Goal: Task Accomplishment & Management: Manage account settings

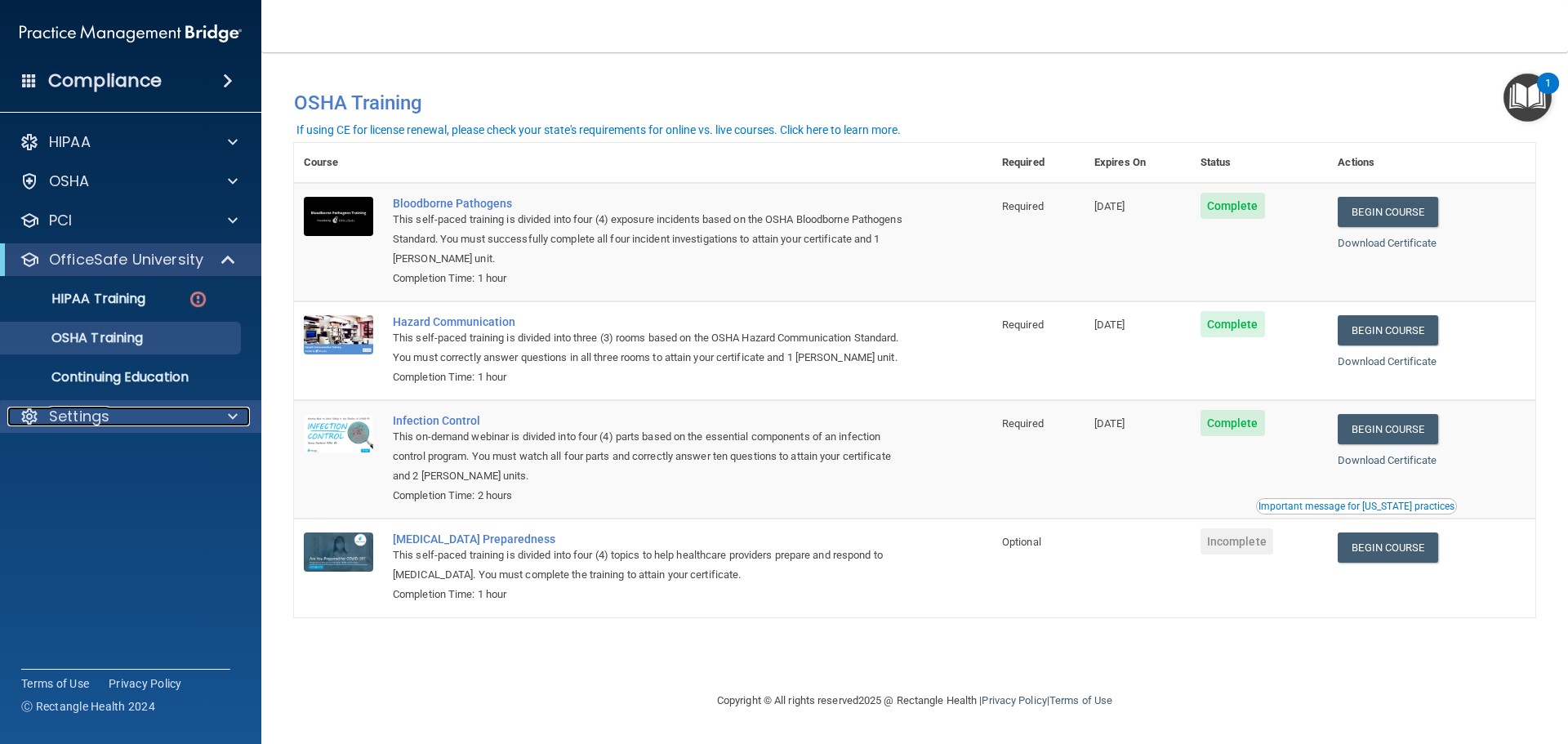
click at [211, 419] on div at bounding box center [230, 417] width 41 height 20
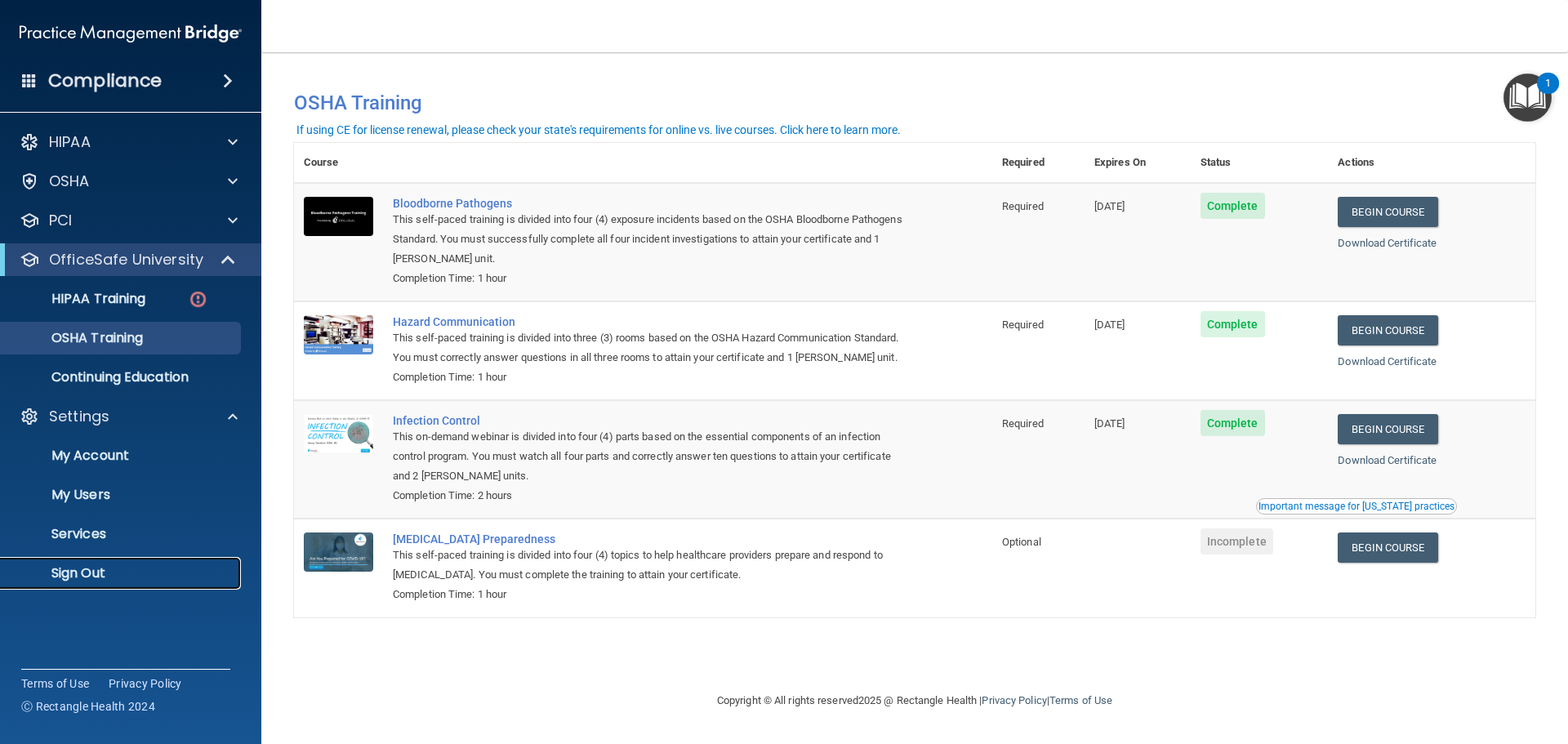
click at [89, 573] on p "Sign Out" at bounding box center [122, 574] width 223 height 16
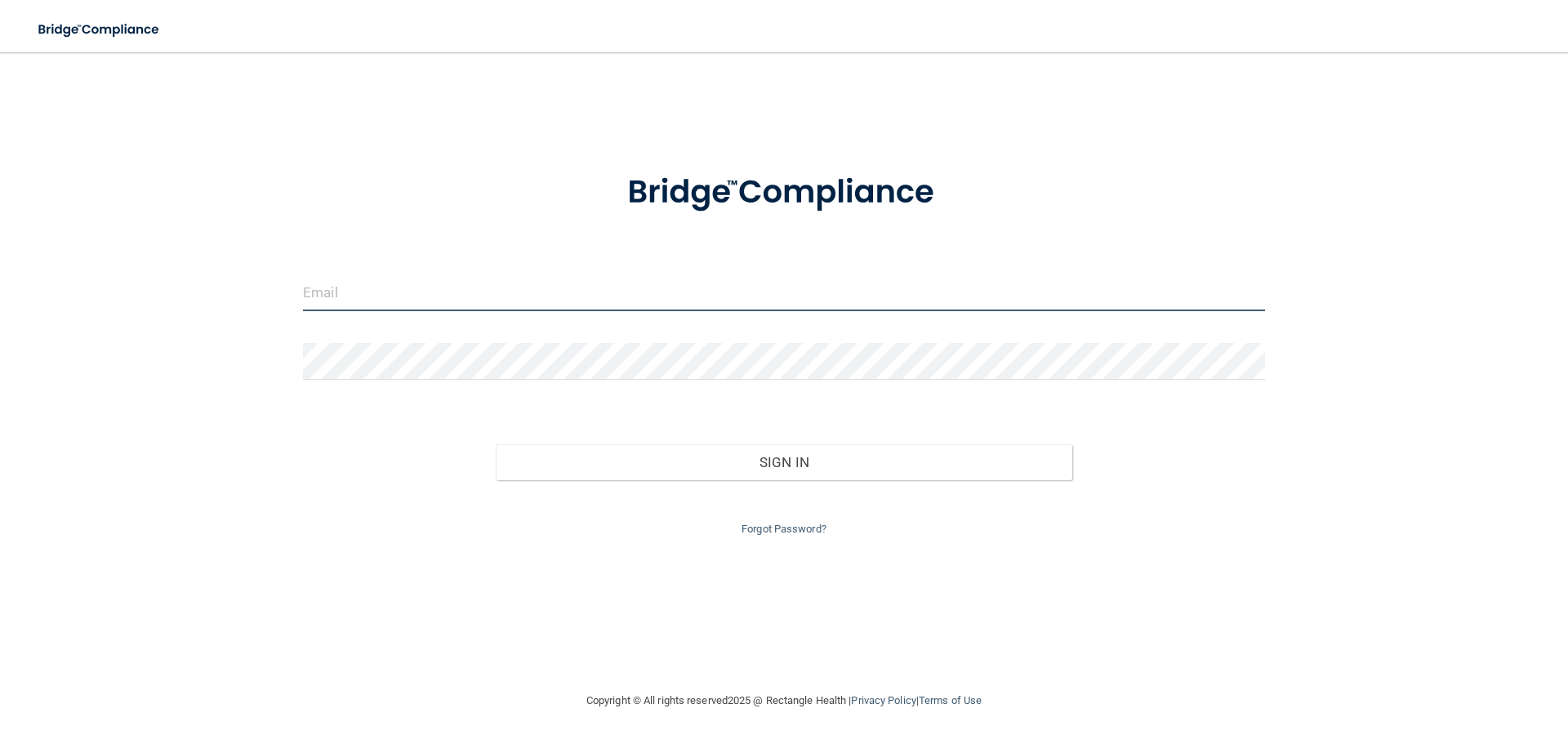
type input "[EMAIL_ADDRESS][DOMAIN_NAME]"
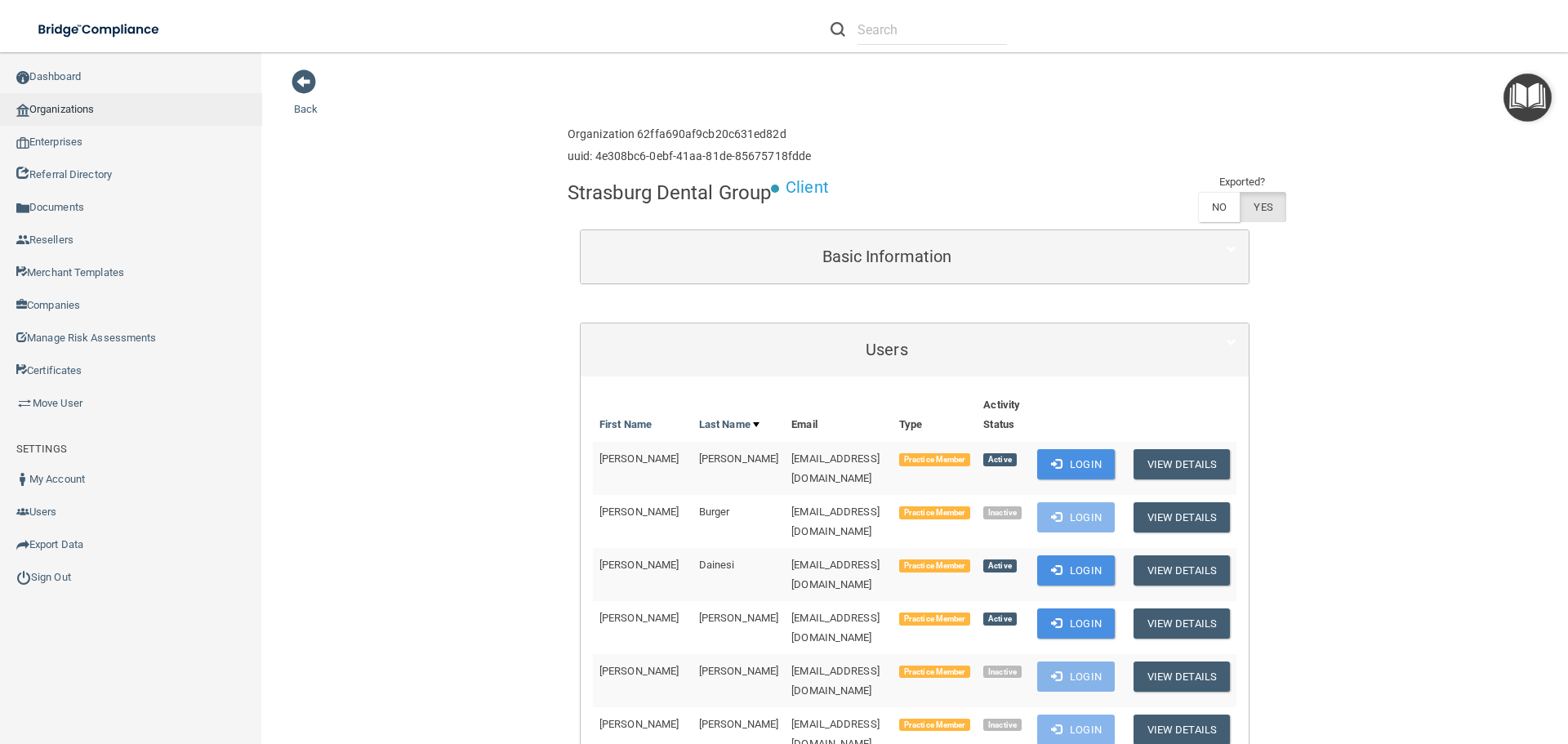
scroll to position [654, 0]
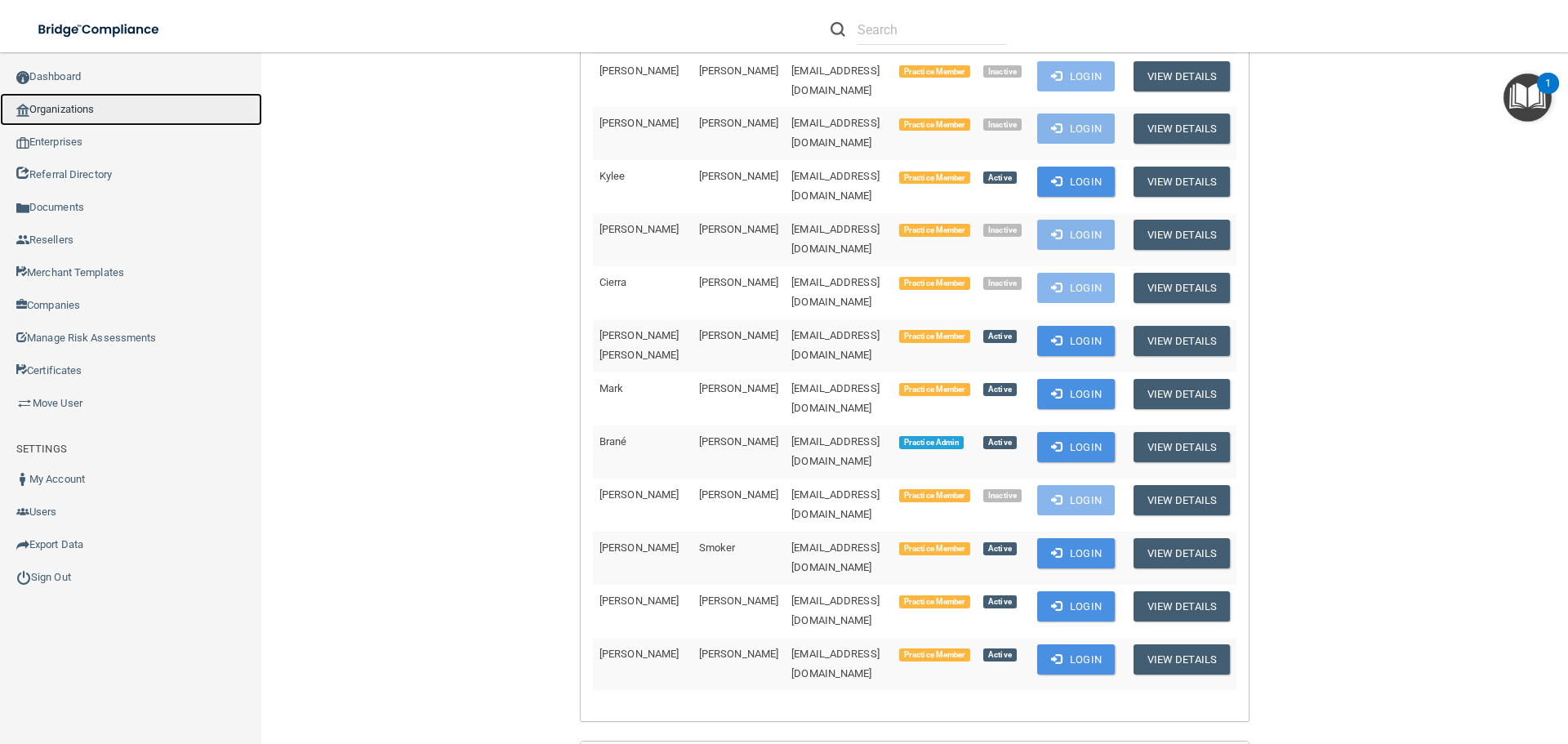
click at [63, 105] on link "Organizations" at bounding box center [131, 109] width 262 height 33
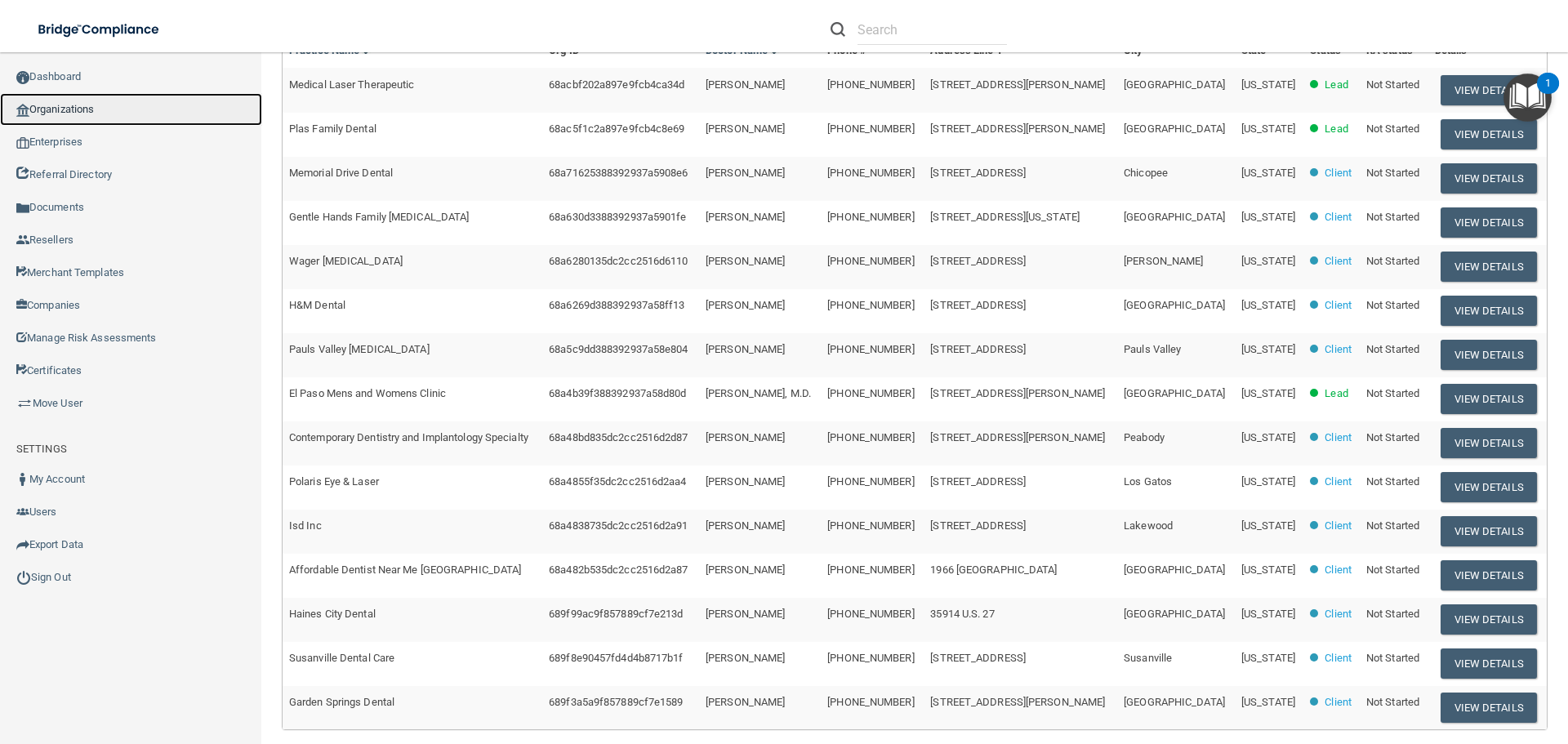
scroll to position [87, 0]
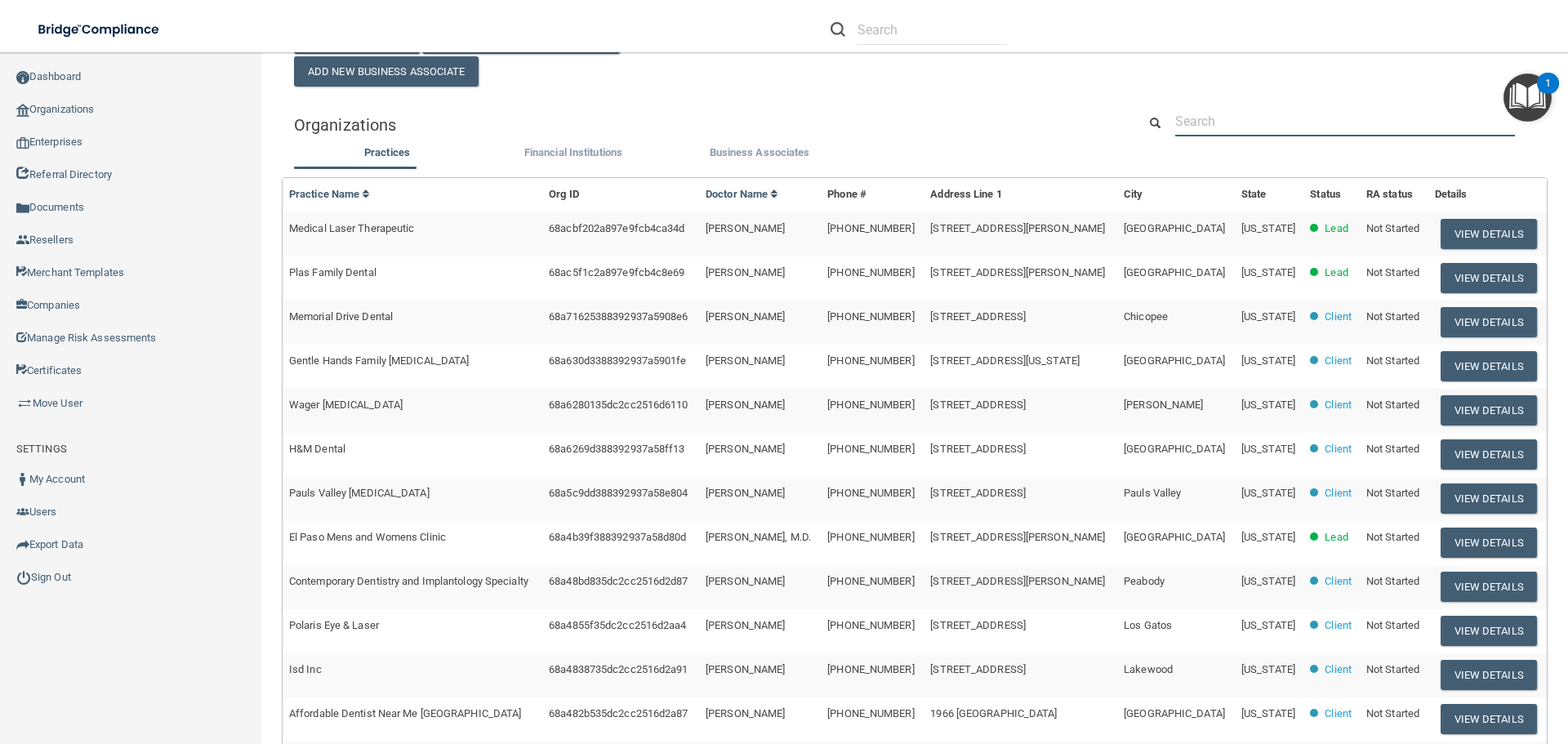
click at [1217, 125] on input "text" at bounding box center [1344, 121] width 339 height 30
paste input "[PERSON_NAME][EMAIL_ADDRESS][PERSON_NAME][DOMAIN_NAME]"
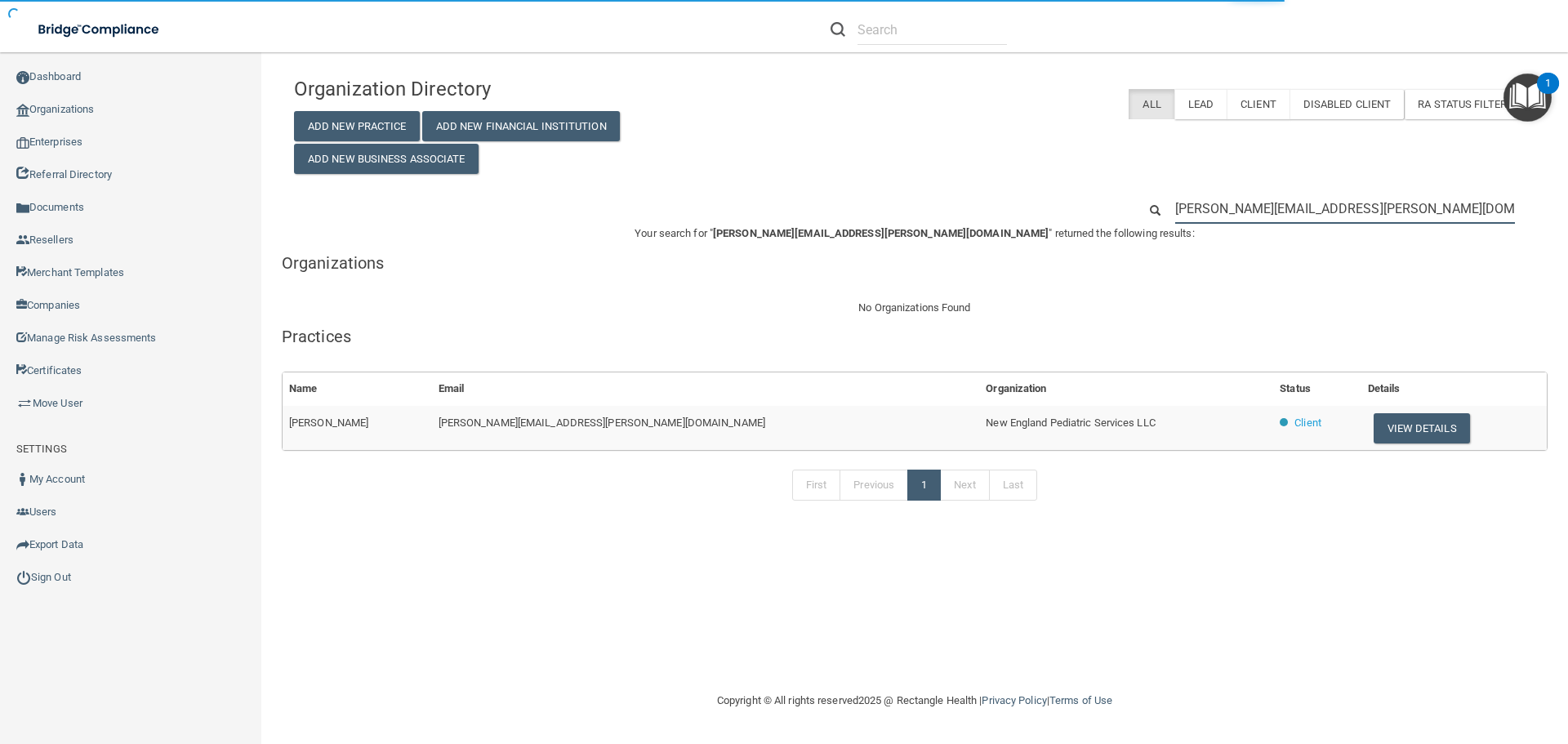
type input "[PERSON_NAME][EMAIL_ADDRESS][PERSON_NAME][DOMAIN_NAME]"
click at [1034, 420] on span "New England Pediatric Services LLC" at bounding box center [1071, 423] width 169 height 12
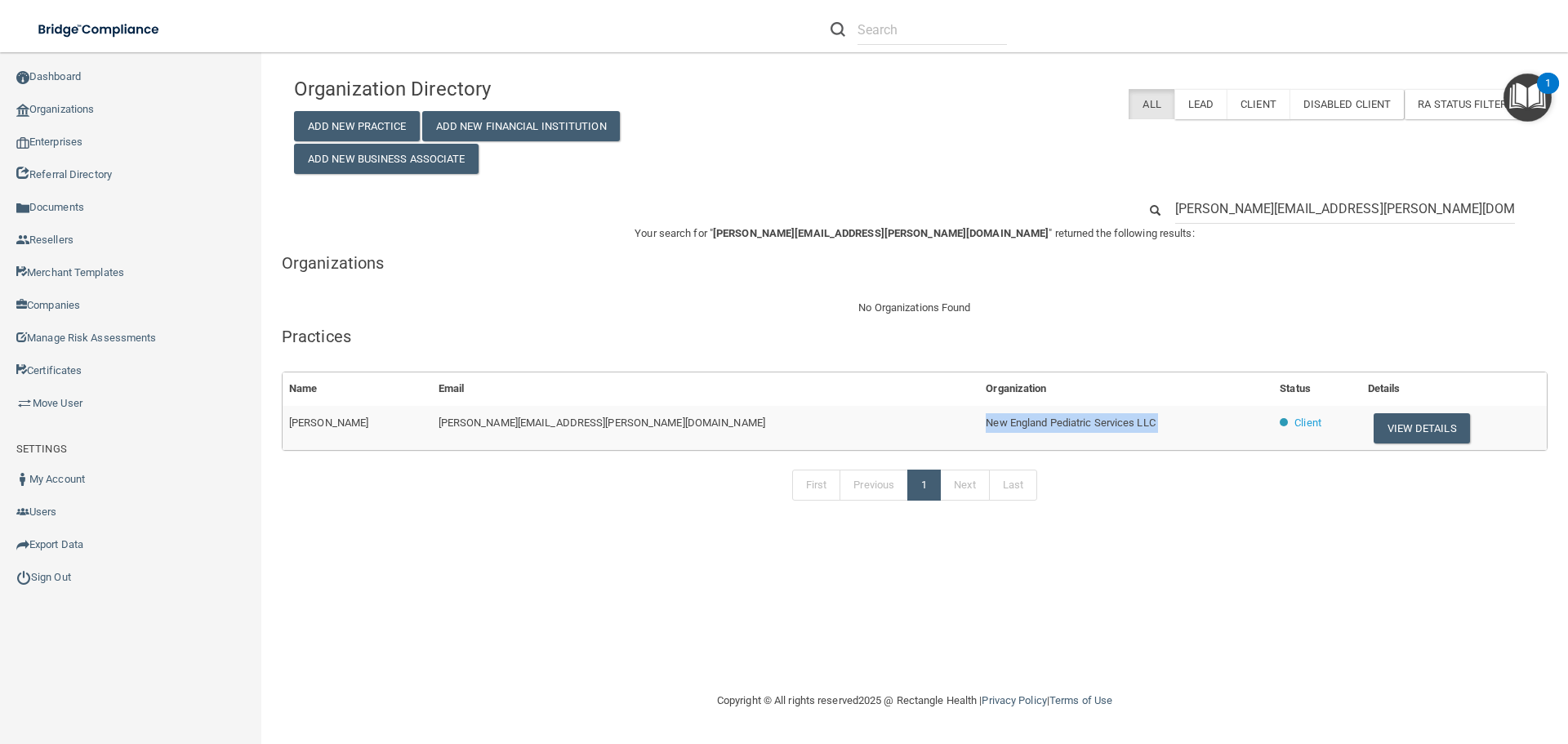
click at [1034, 420] on span "New England Pediatric Services LLC" at bounding box center [1071, 423] width 169 height 12
copy tr "New England Pediatric Services LLC"
click at [1248, 212] on input "[PERSON_NAME][EMAIL_ADDRESS][PERSON_NAME][DOMAIN_NAME]" at bounding box center [1344, 209] width 339 height 30
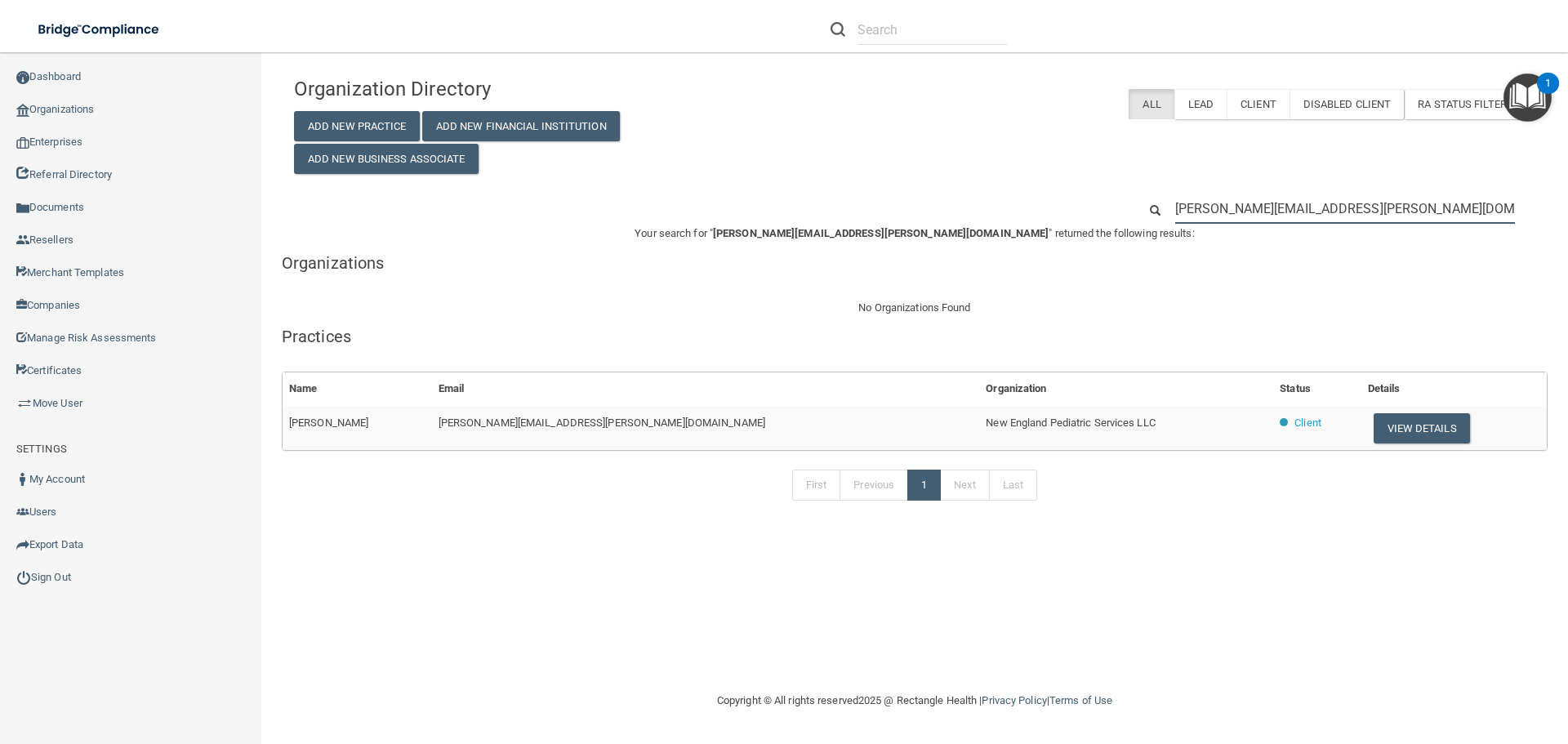
paste input "[EMAIL_ADDRESS]"
type input "[EMAIL_ADDRESS][DOMAIN_NAME]"
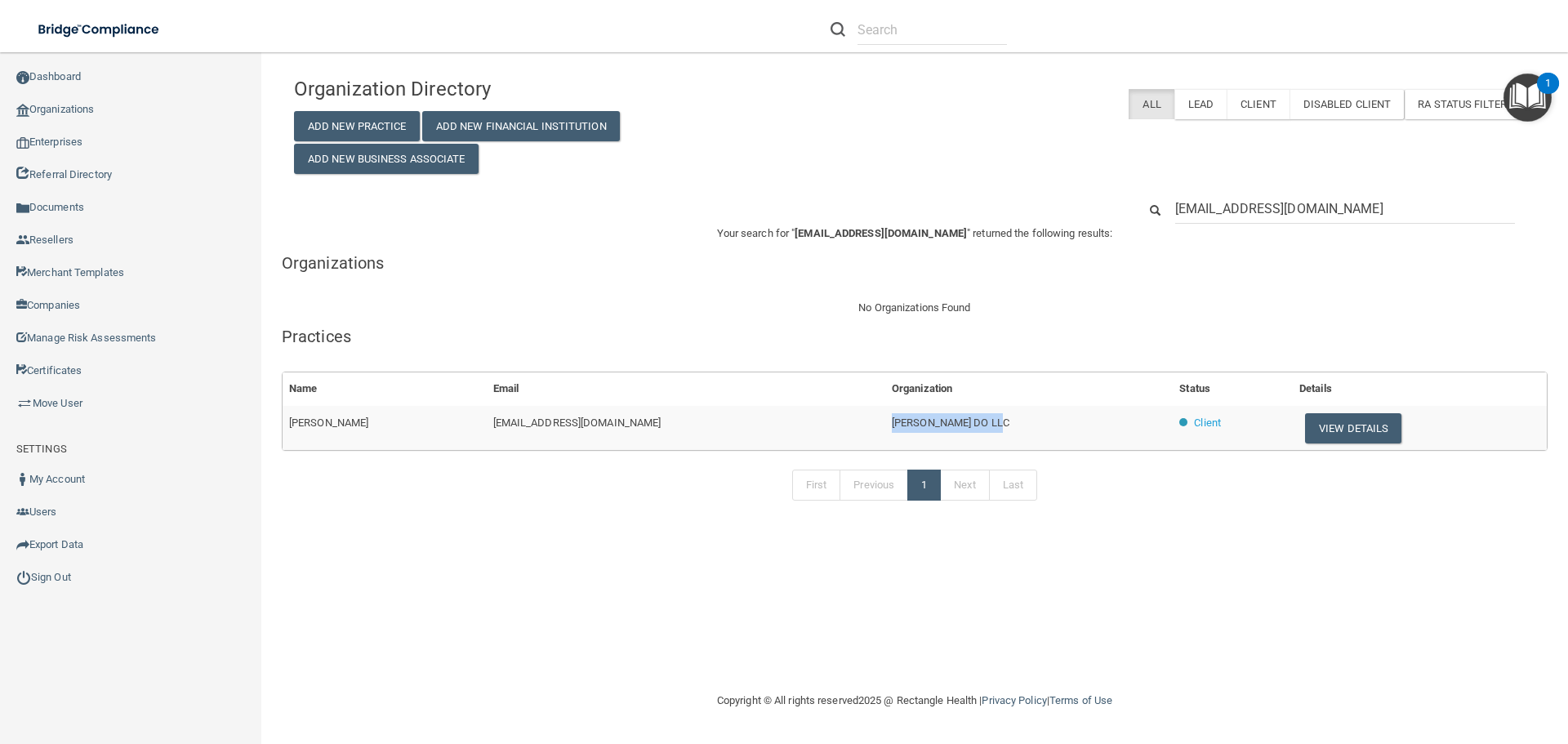
drag, startPoint x: 964, startPoint y: 424, endPoint x: 813, endPoint y: 421, distance: 151.0
click at [813, 421] on tr "[PERSON_NAME] [EMAIL_ADDRESS][DOMAIN_NAME] [PERSON_NAME] DO LLC Client View Det…" at bounding box center [915, 428] width 1264 height 44
copy tr "[PERSON_NAME] DO LLC"
click at [1313, 426] on button "View Details" at bounding box center [1353, 428] width 96 height 30
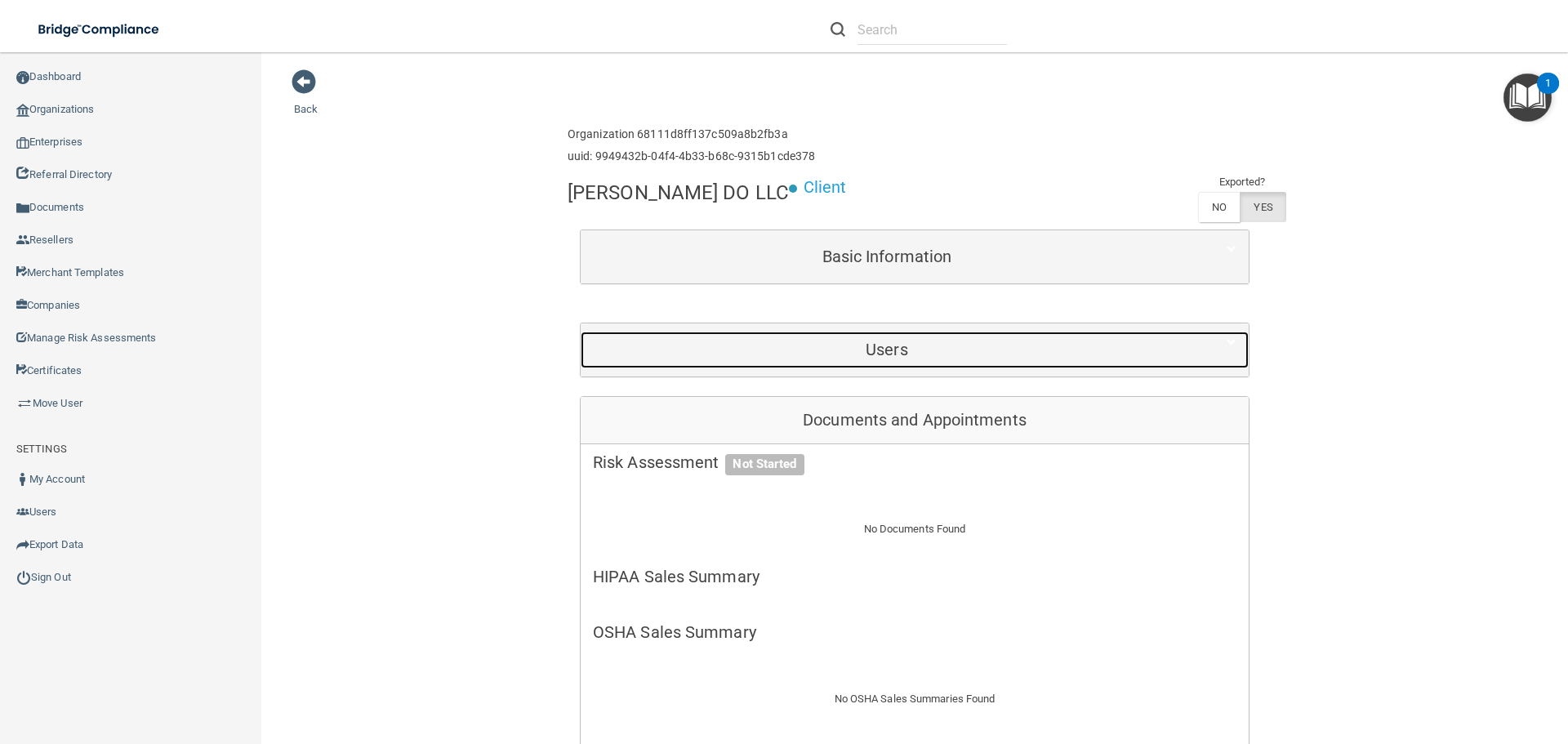
click at [736, 350] on h5 "Users" at bounding box center [888, 349] width 588 height 18
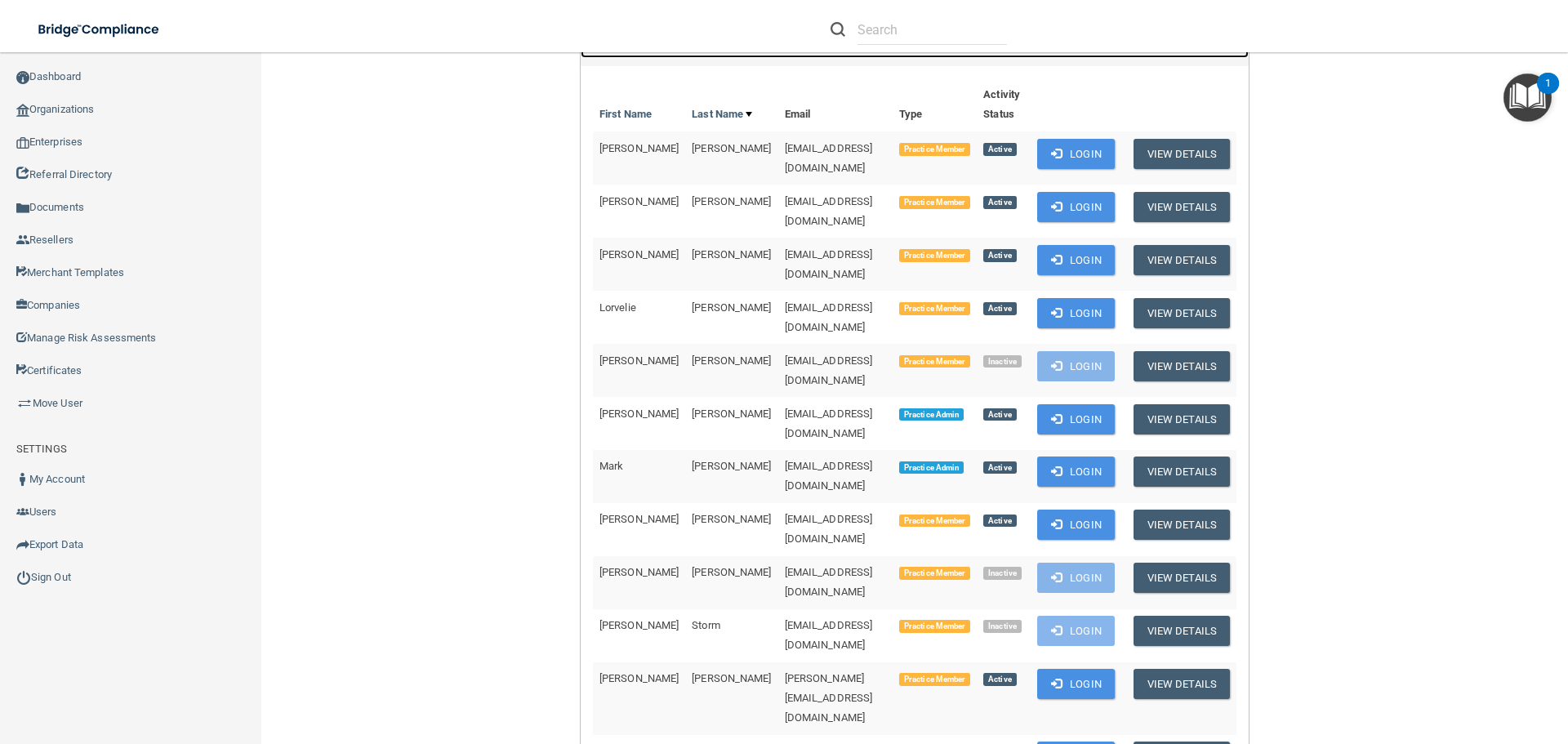
scroll to position [409, 0]
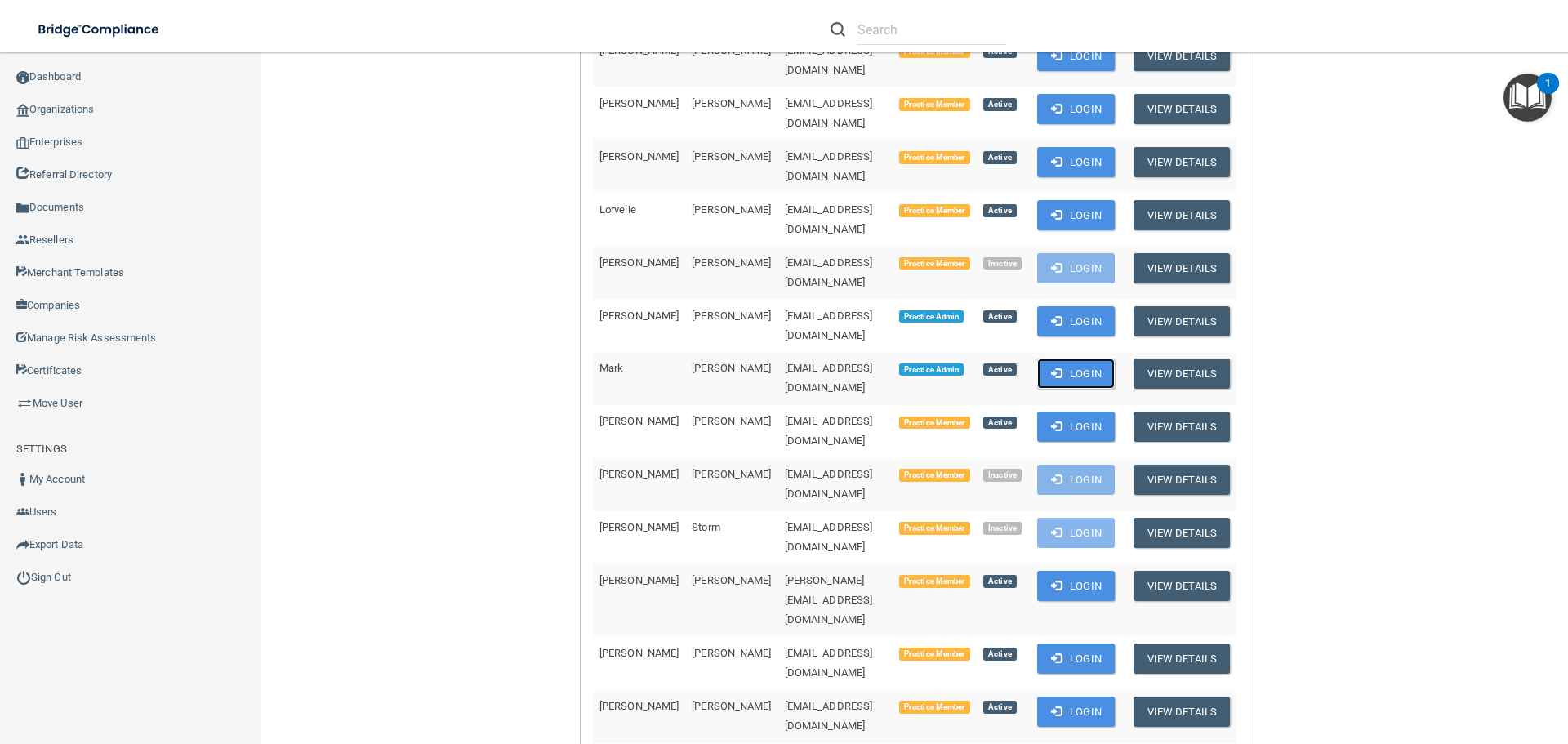
click at [1056, 358] on button "Login" at bounding box center [1076, 373] width 77 height 30
click at [97, 108] on link "Organizations" at bounding box center [131, 109] width 262 height 33
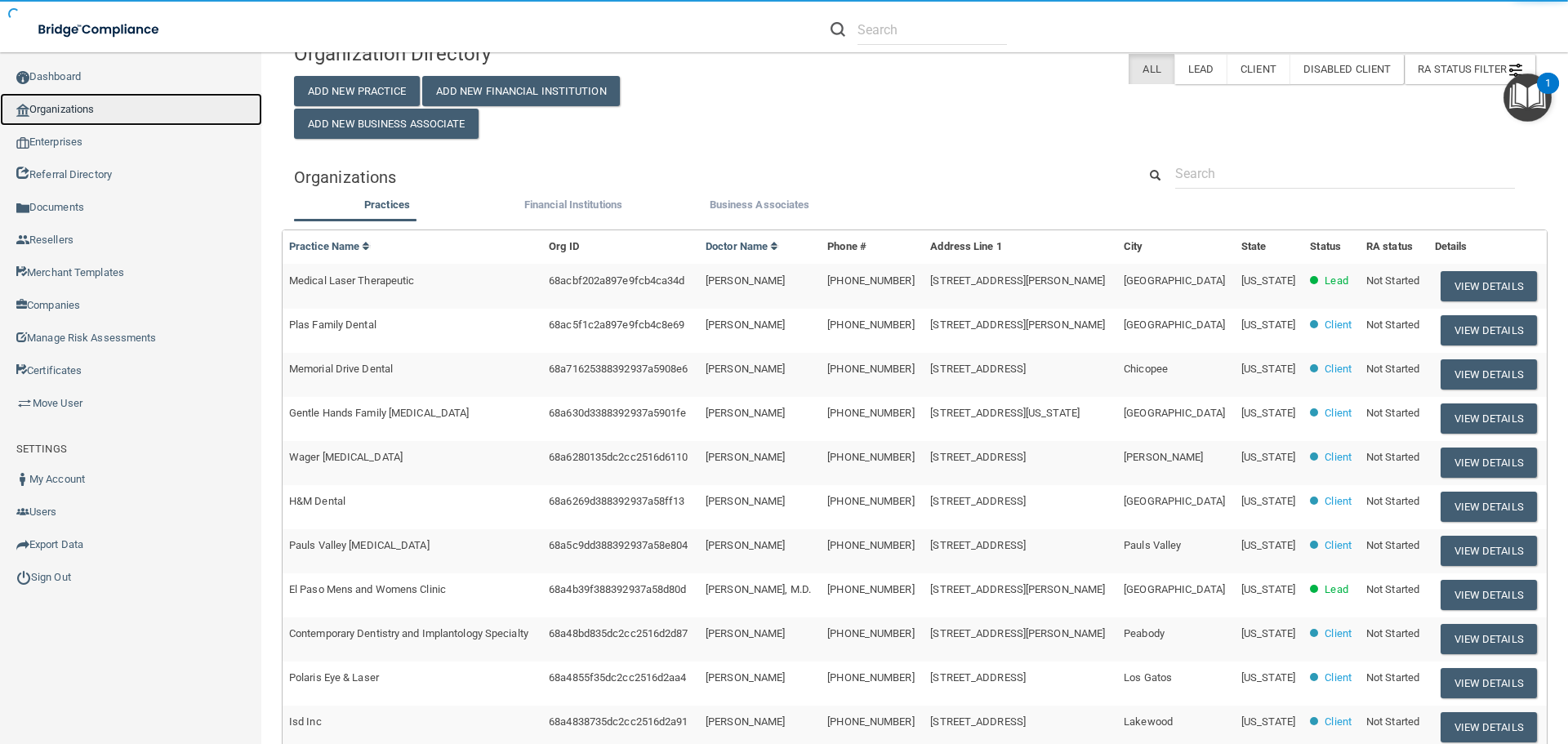
scroll to position [6, 0]
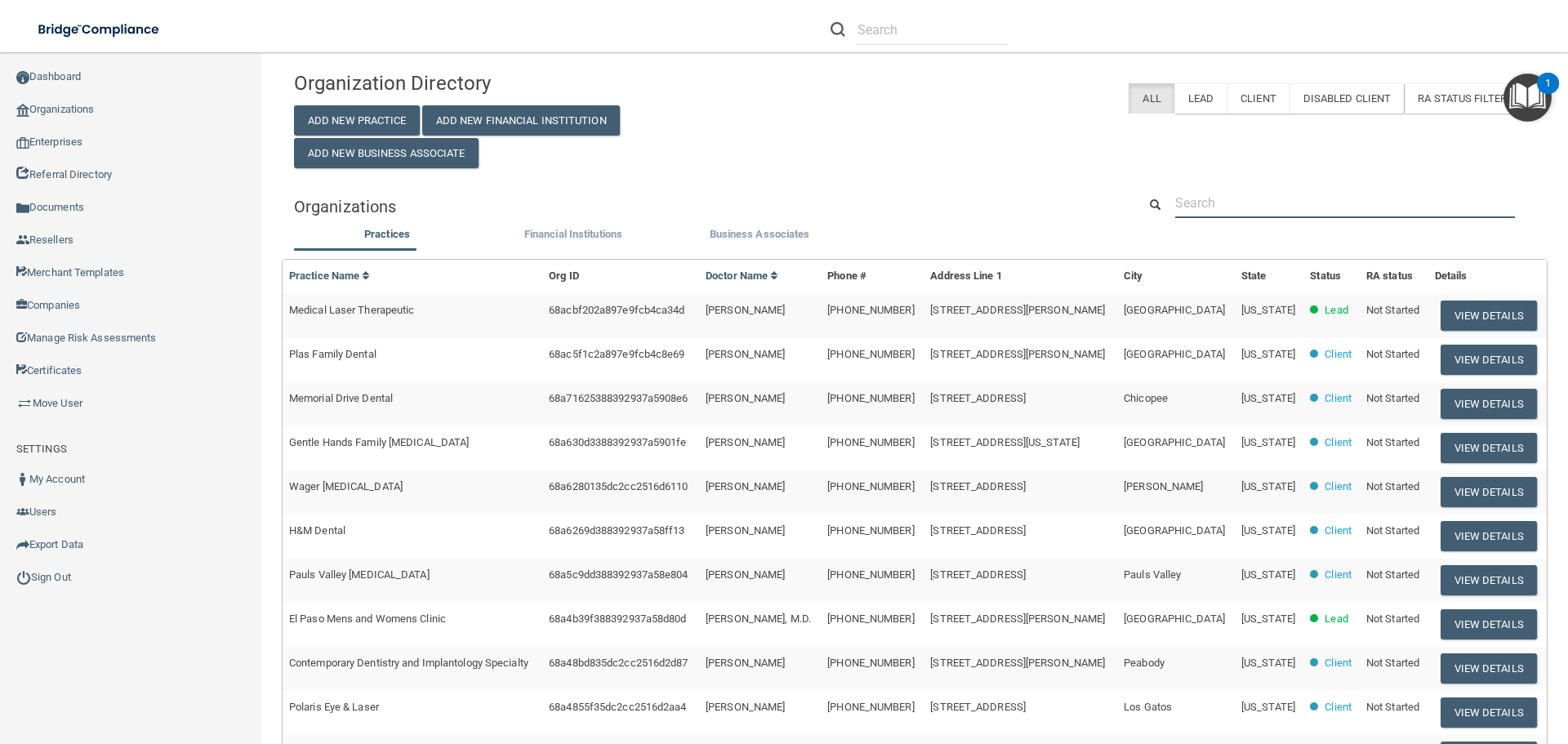
click at [1210, 196] on input "text" at bounding box center [1344, 203] width 339 height 30
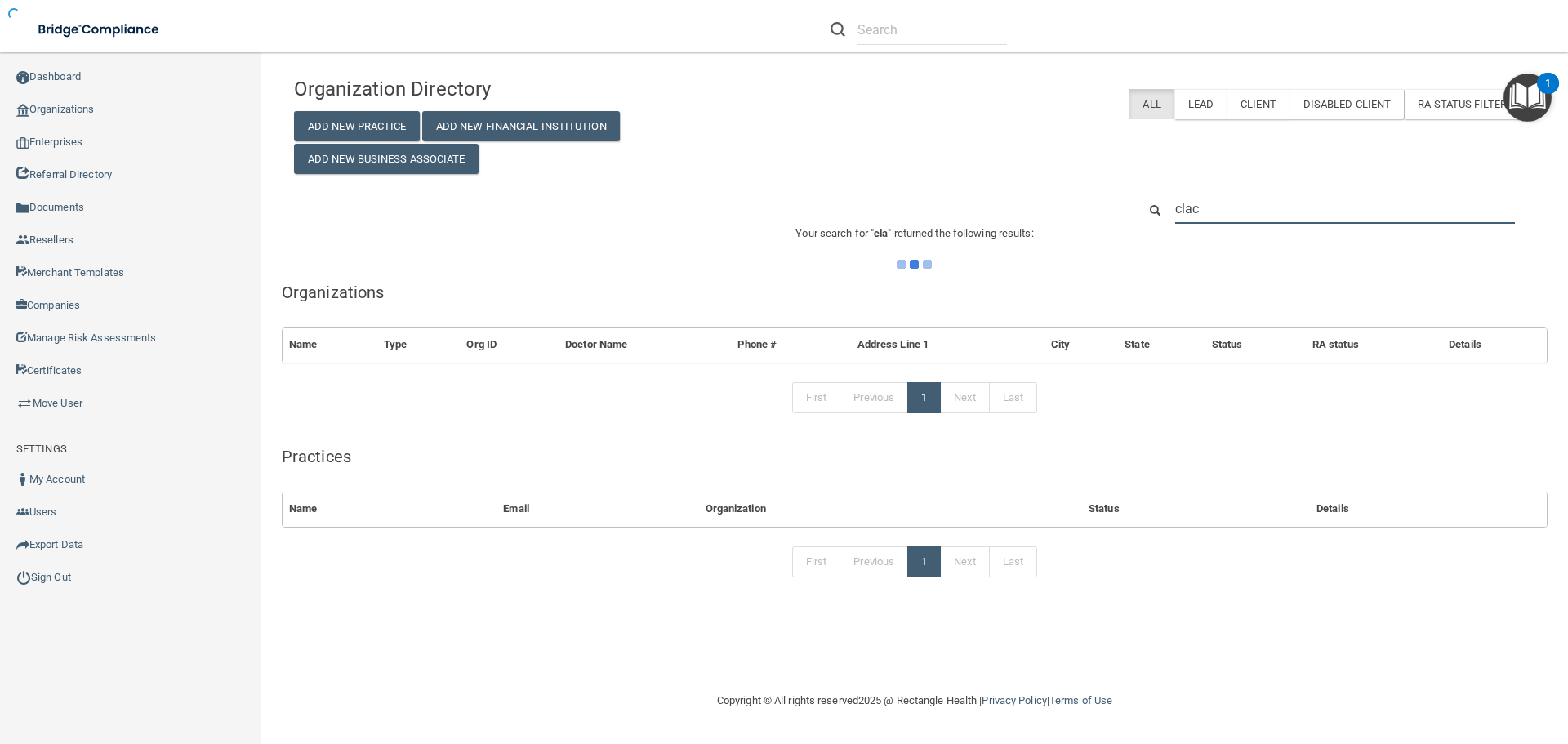
type input "clacy"
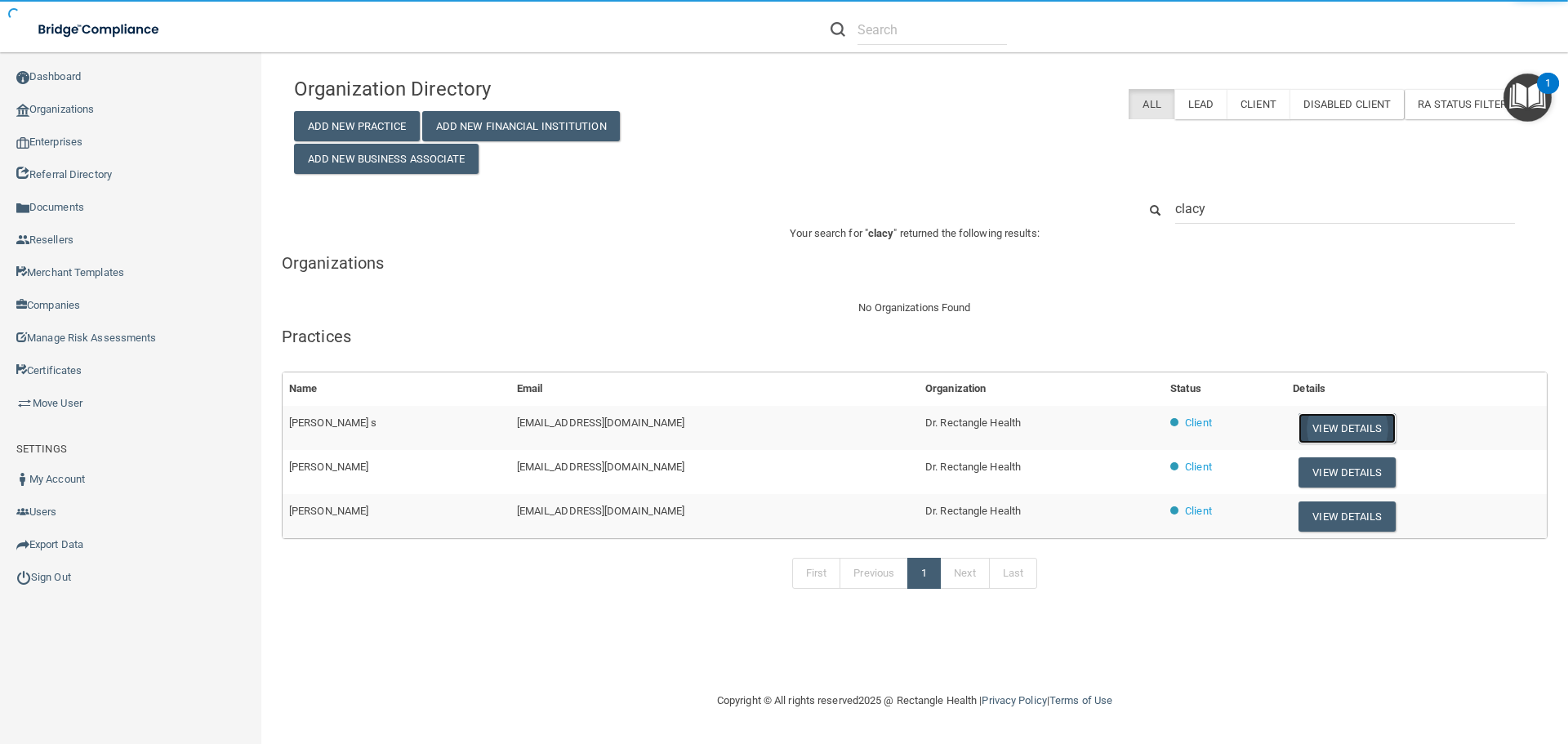
click at [1298, 422] on button "View Details" at bounding box center [1346, 428] width 96 height 30
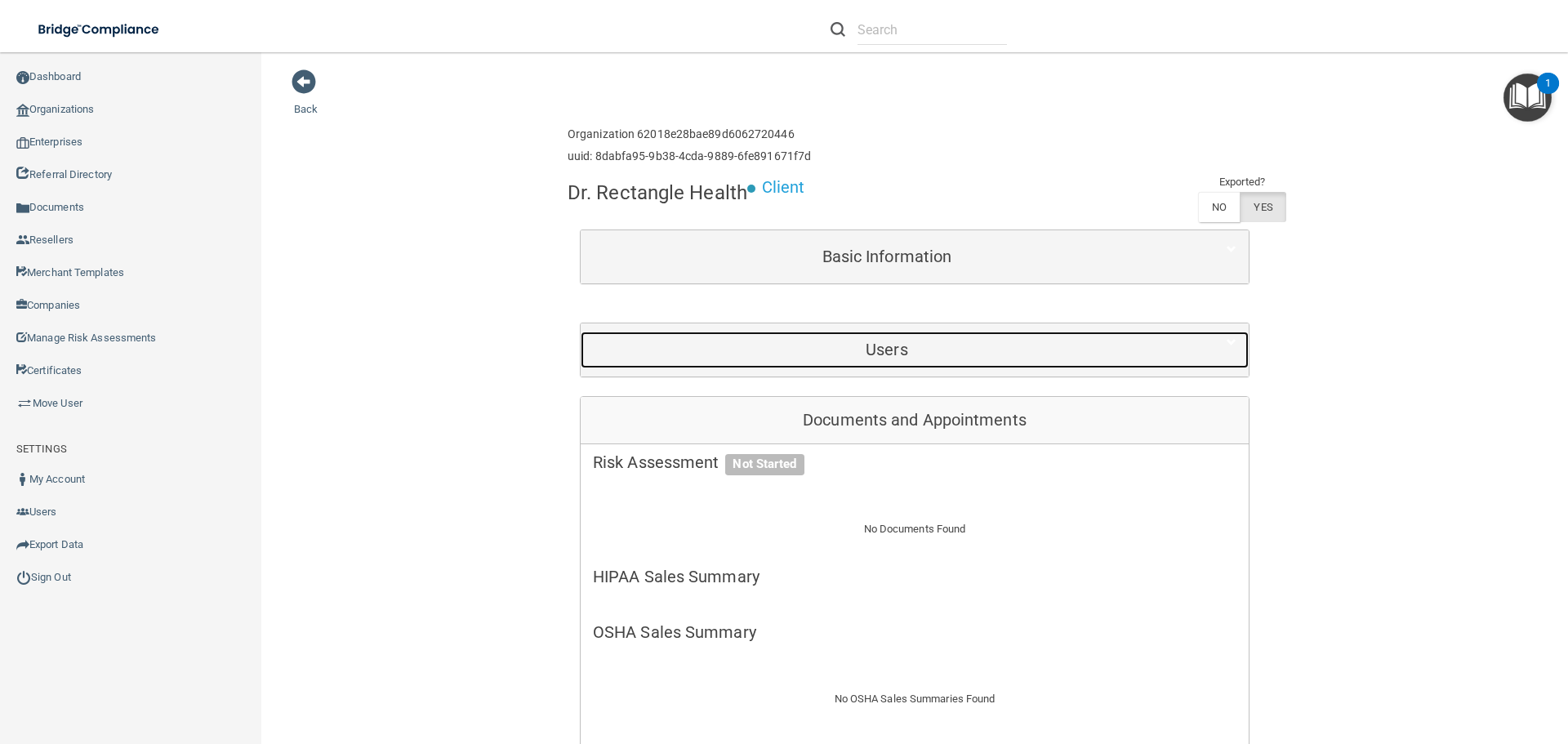
click at [1035, 359] on div "Users" at bounding box center [887, 349] width 612 height 37
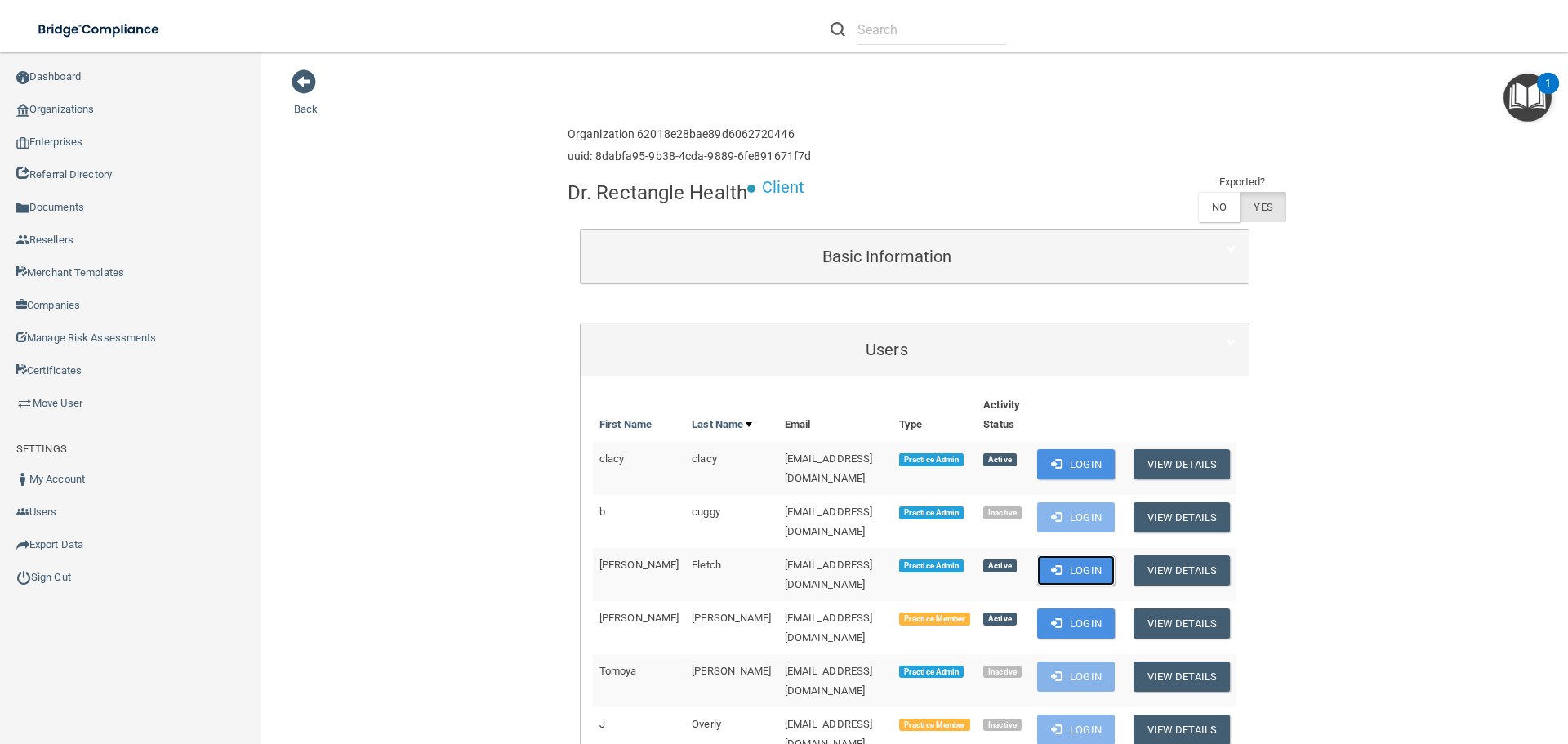
click at [1056, 556] on button "Login" at bounding box center [1076, 571] width 77 height 30
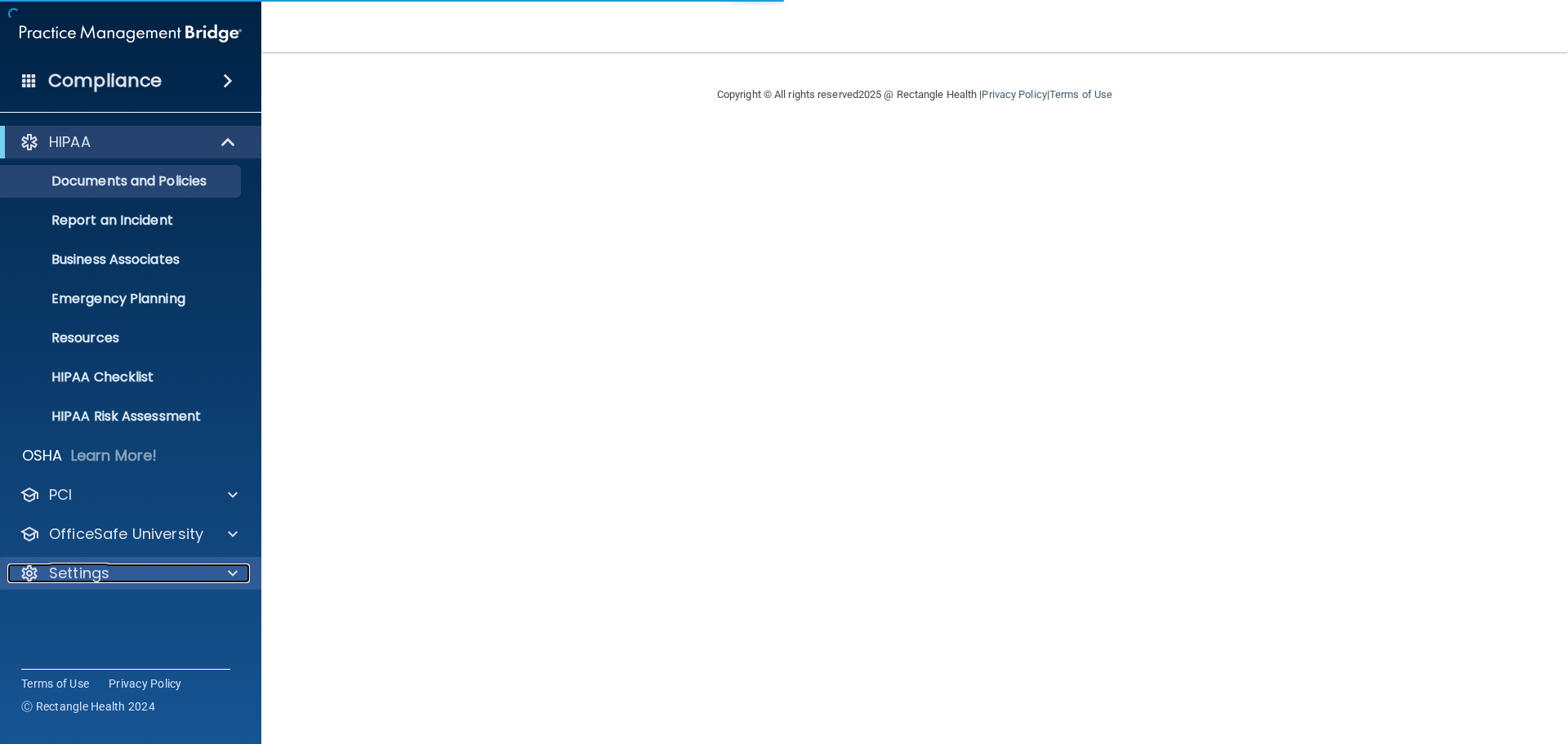
click at [147, 580] on div "Settings" at bounding box center [108, 574] width 202 height 20
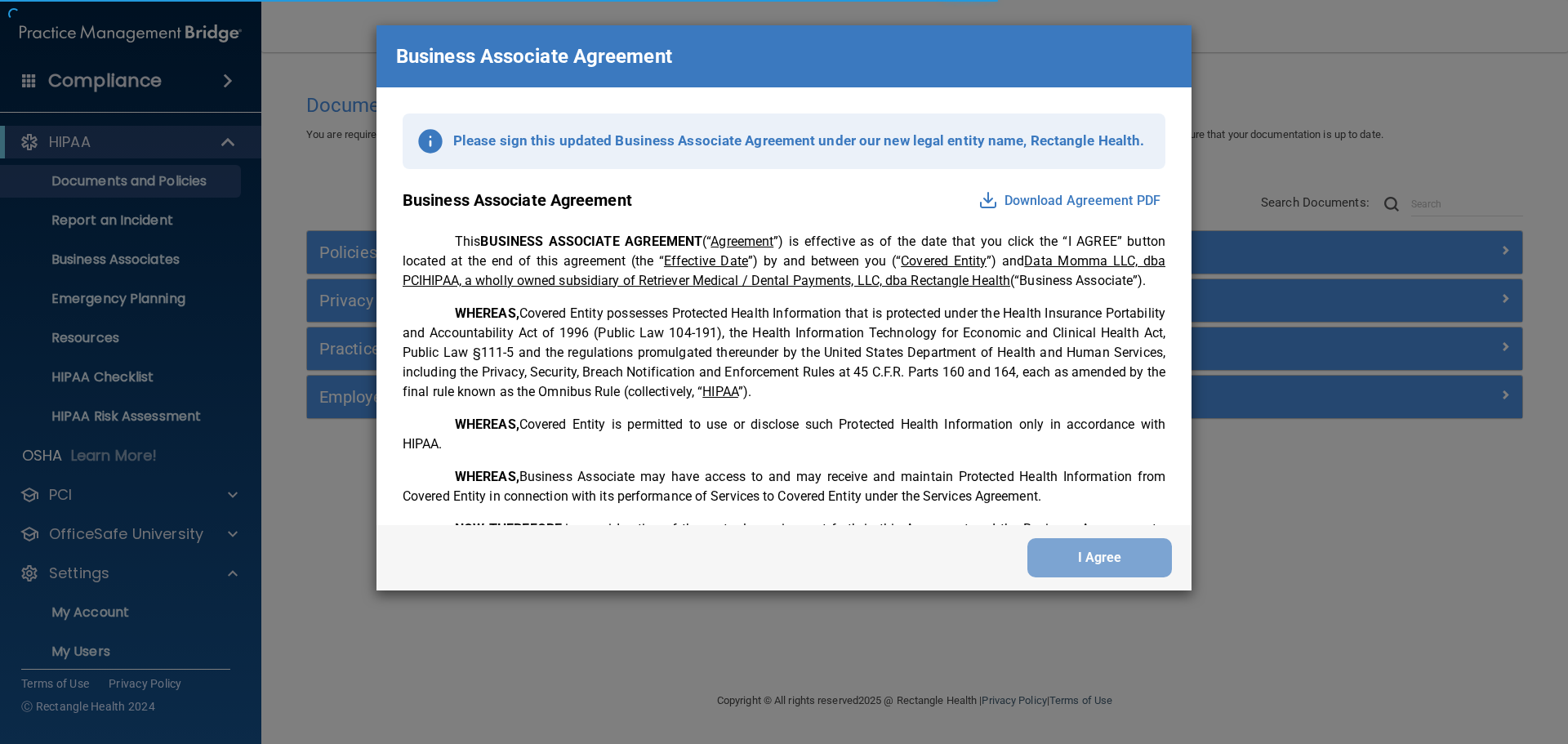
click at [107, 648] on div "Business Associate Agreement Please sign this updated Business Associate Agreem…" at bounding box center [784, 372] width 1568 height 744
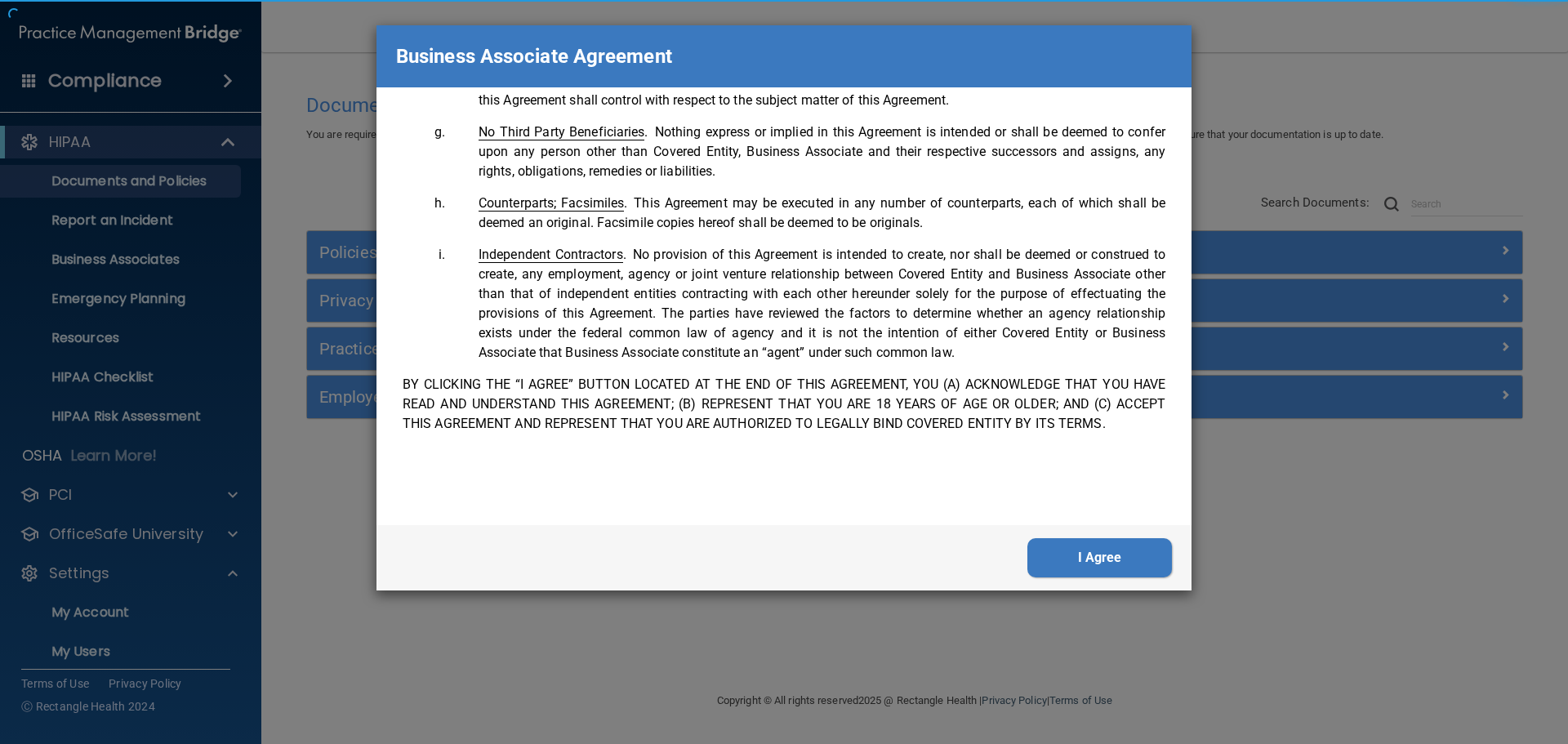
scroll to position [3332, 0]
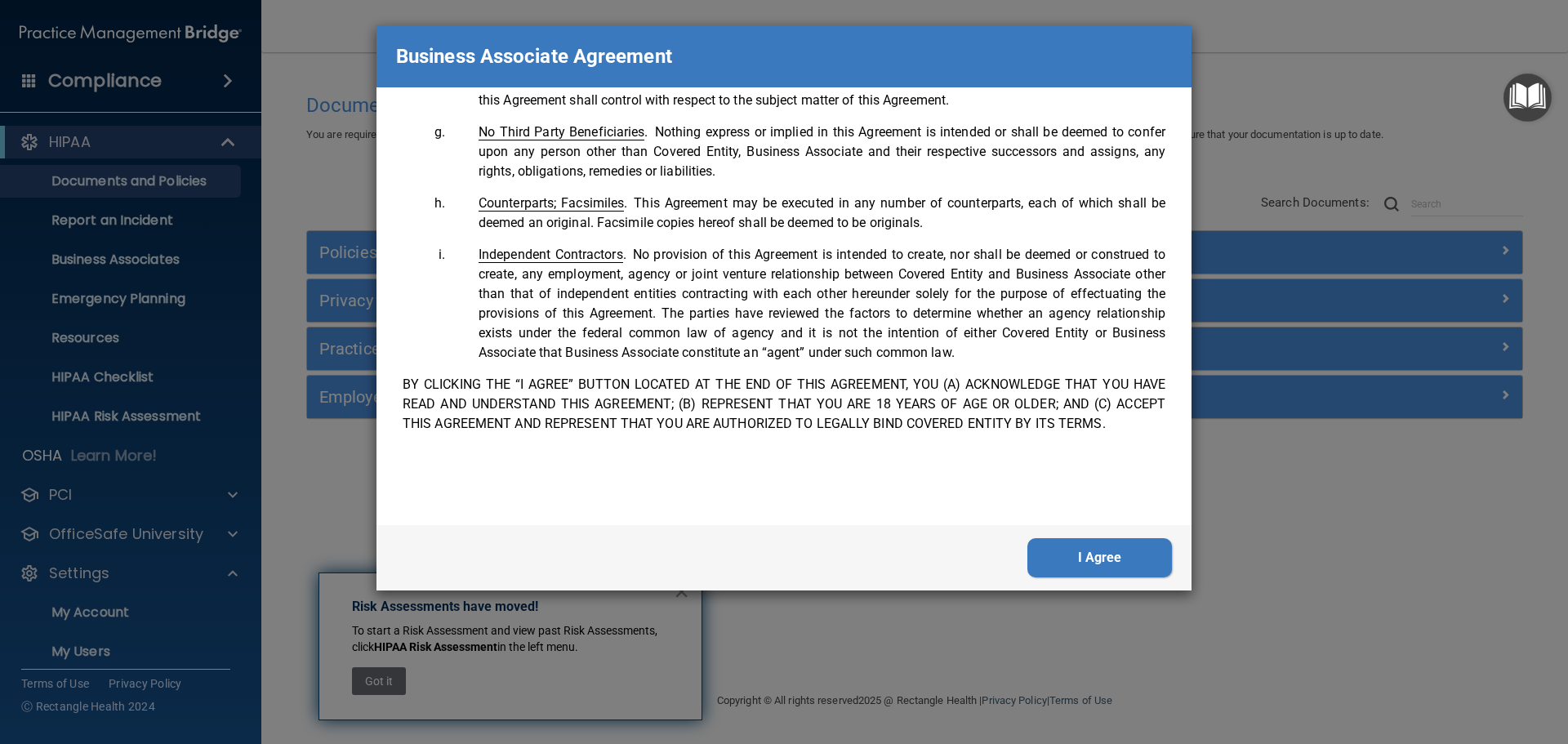
drag, startPoint x: 1189, startPoint y: 127, endPoint x: 1146, endPoint y: 554, distance: 429.2
click at [1148, 553] on button "I Agree" at bounding box center [1100, 558] width 145 height 39
click at [1146, 554] on button "I Agree" at bounding box center [1100, 558] width 145 height 39
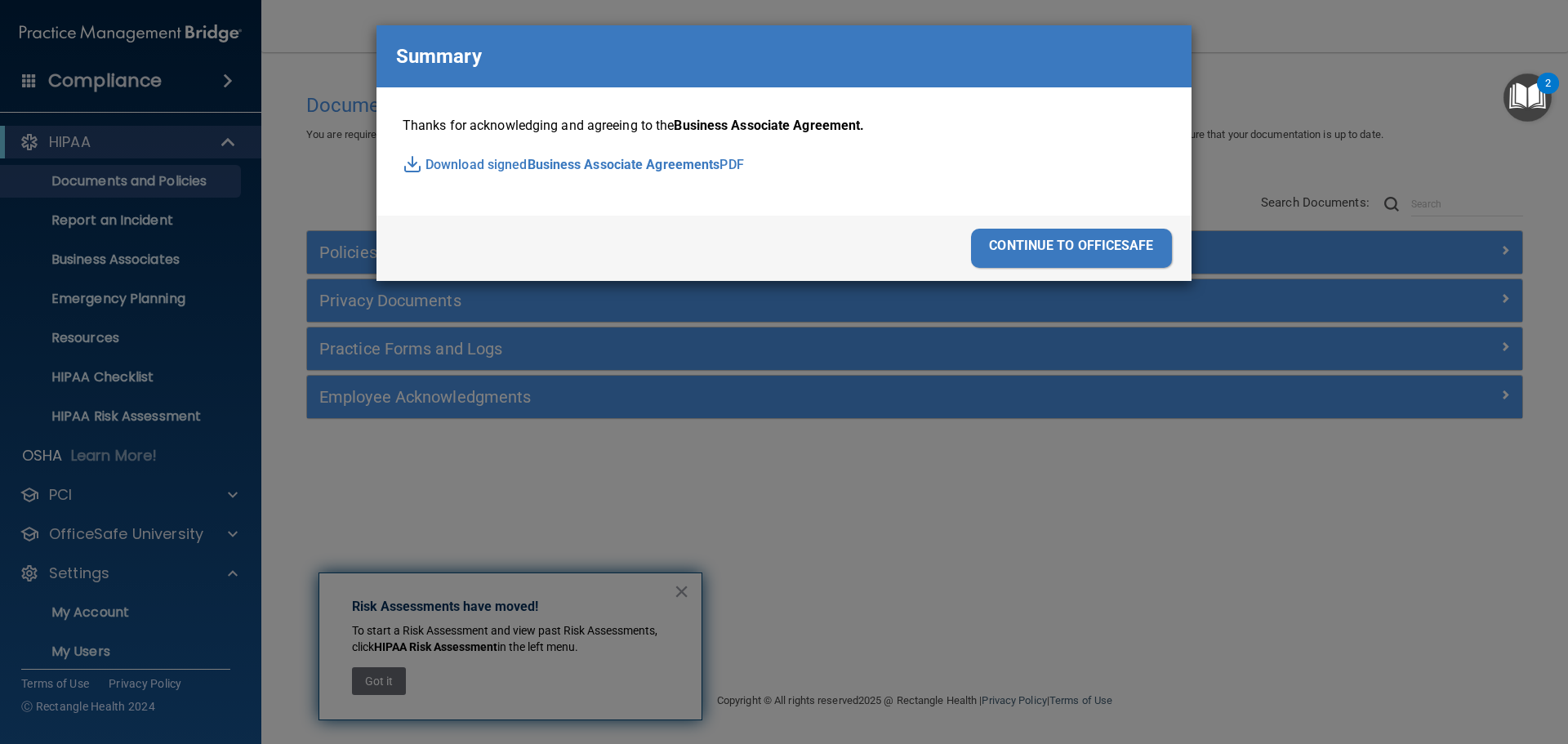
click at [1114, 246] on div "continue to officesafe" at bounding box center [1072, 248] width 201 height 39
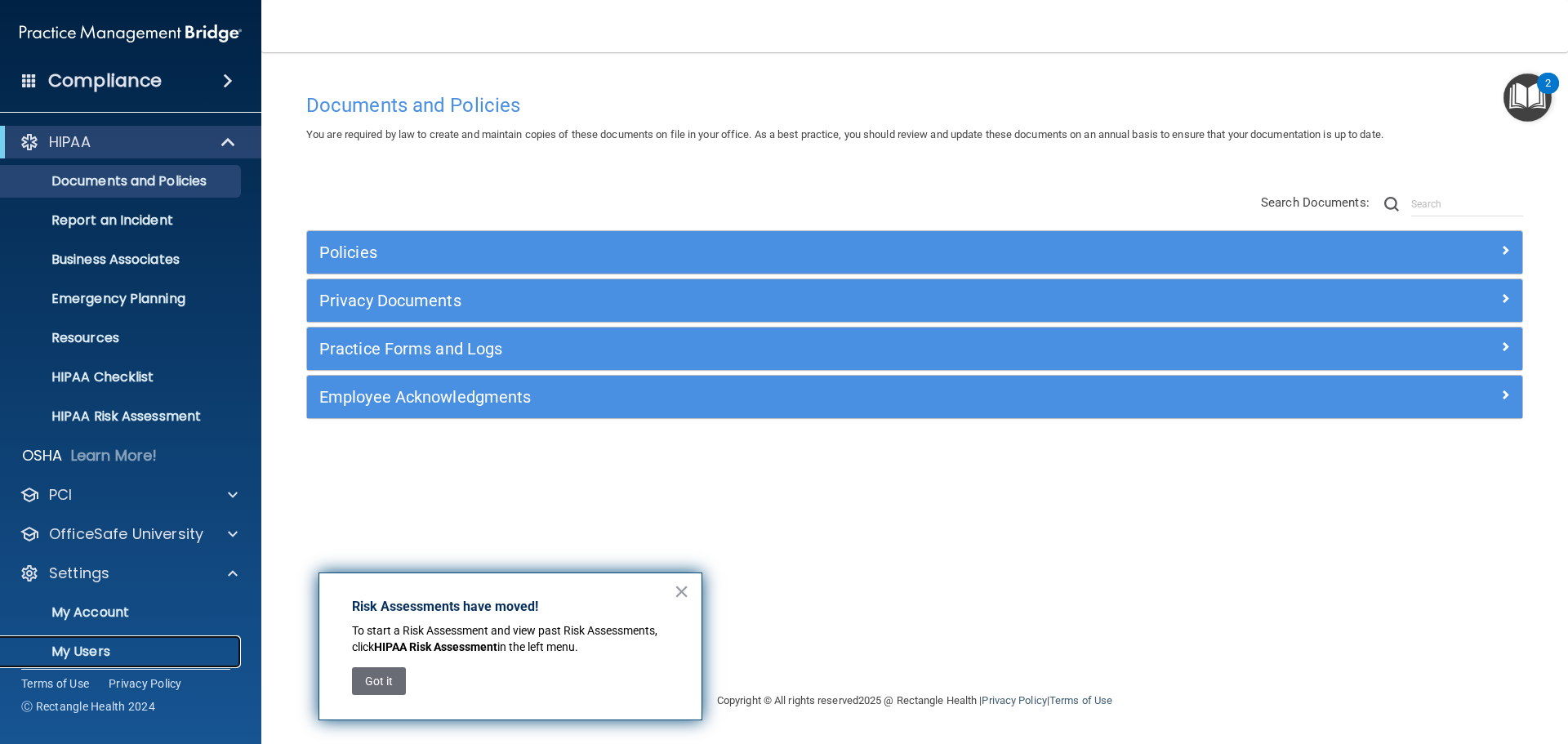
click at [90, 644] on p "My Users" at bounding box center [122, 652] width 223 height 16
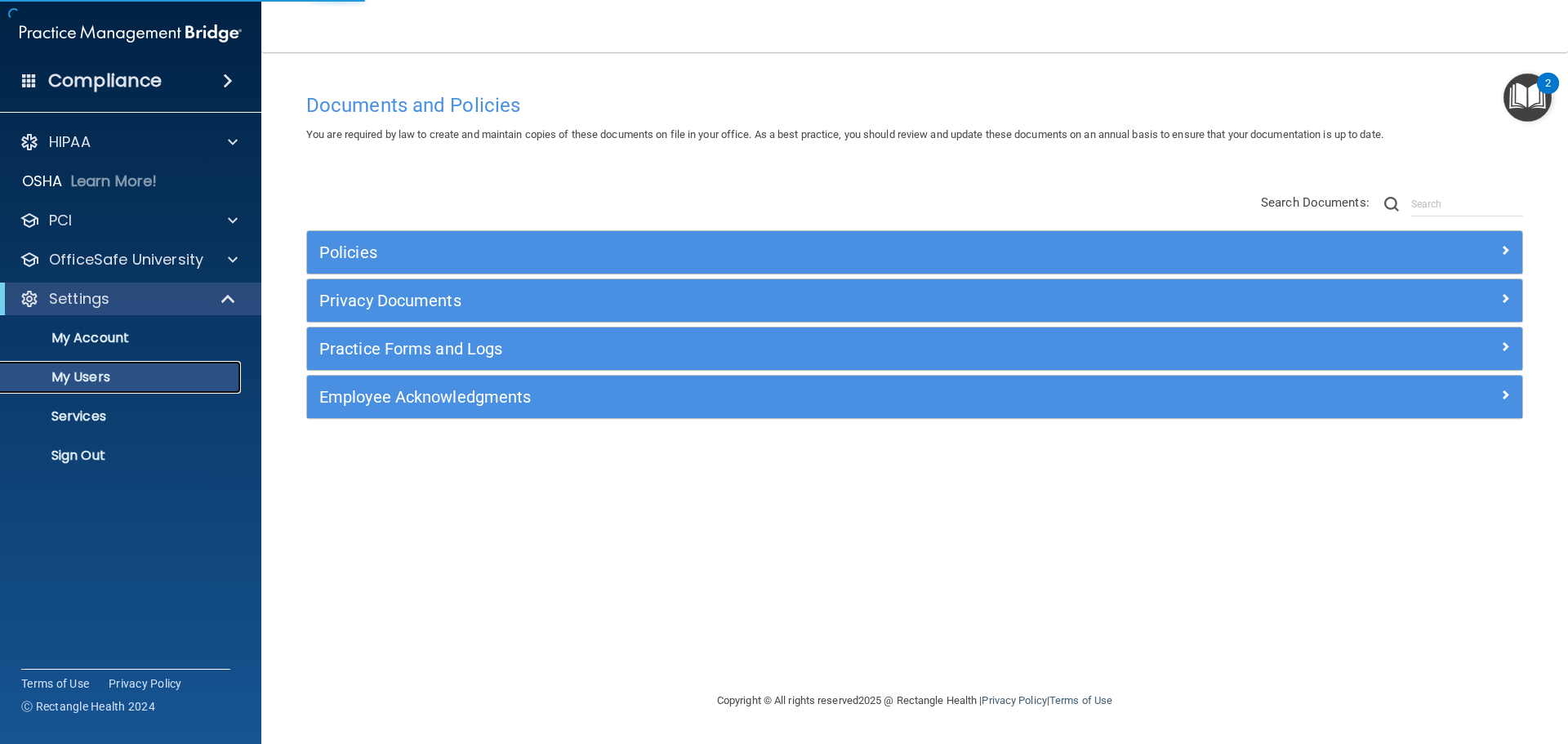
select select "20"
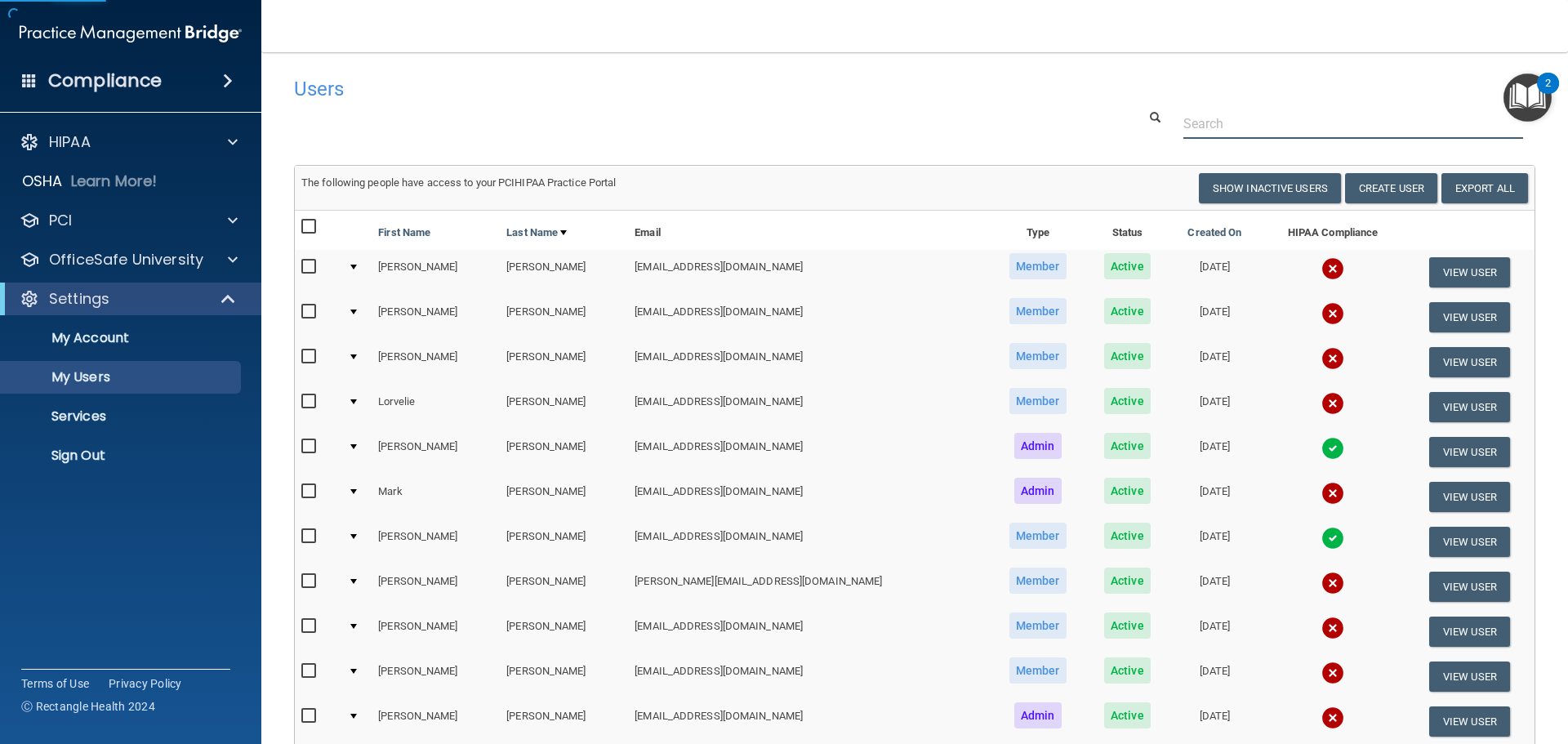
click at [1217, 124] on input "text" at bounding box center [1353, 123] width 339 height 30
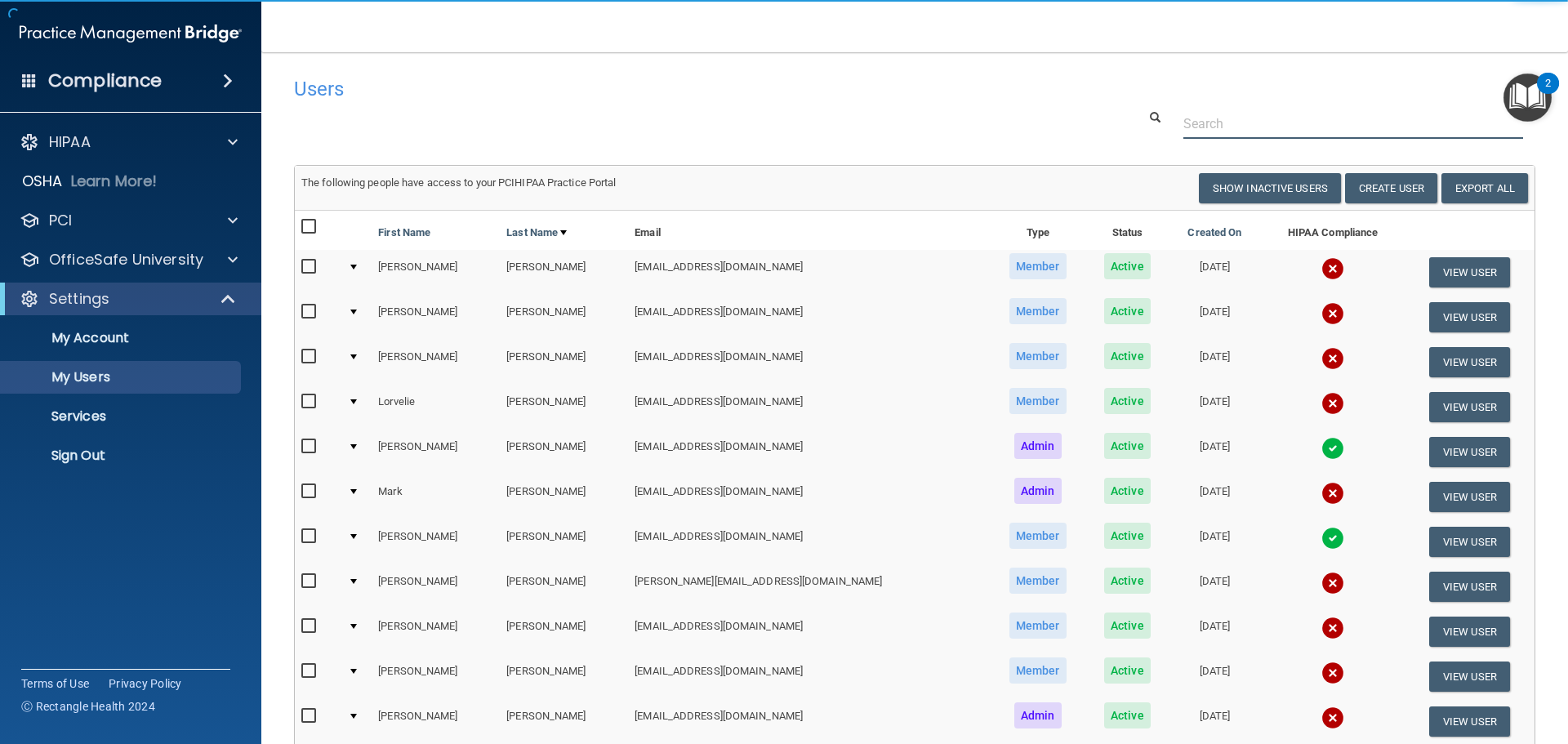
paste input "[EMAIL_ADDRESS][DOMAIN_NAME]"
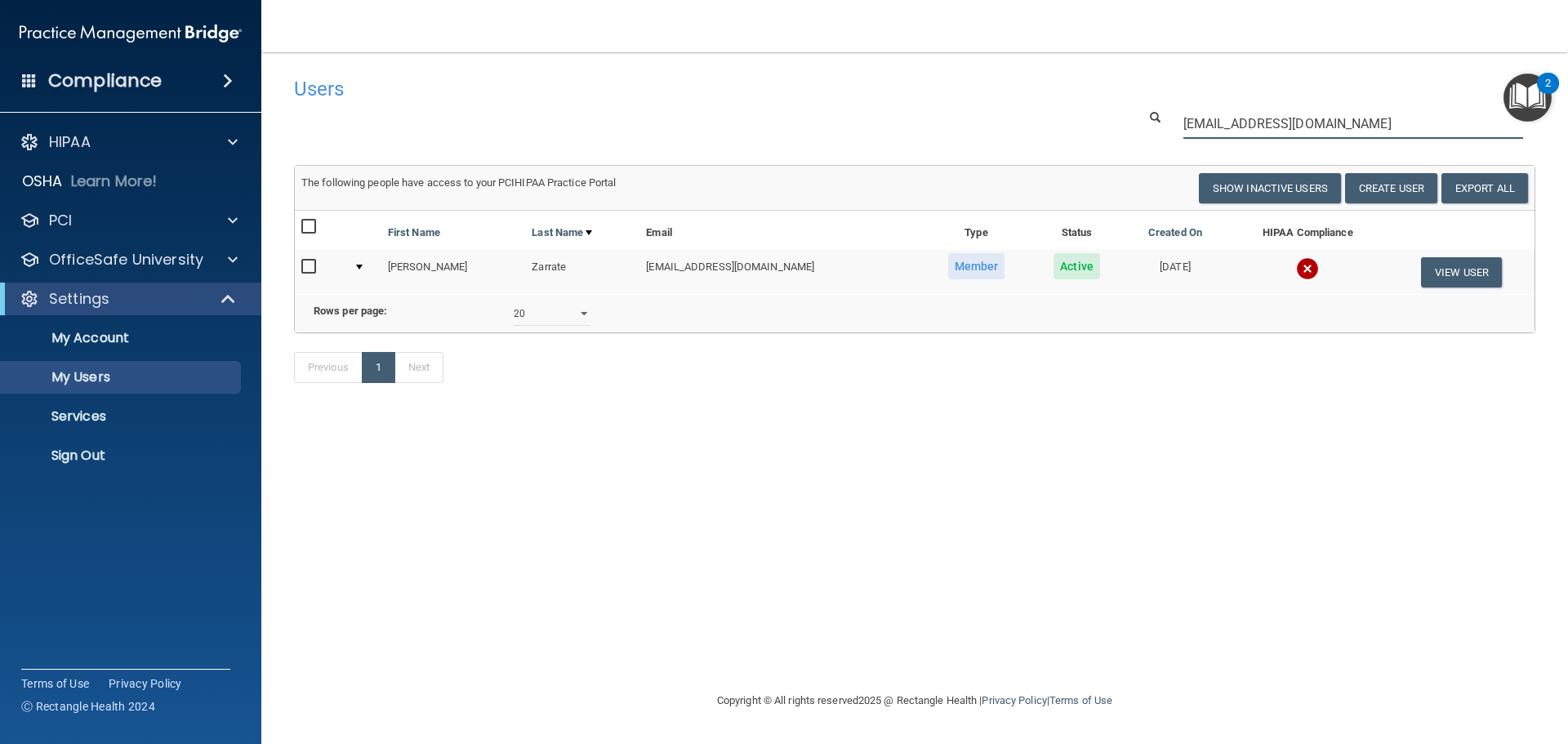
type input "[EMAIL_ADDRESS][DOMAIN_NAME]"
click at [1296, 259] on img at bounding box center [1307, 269] width 23 height 23
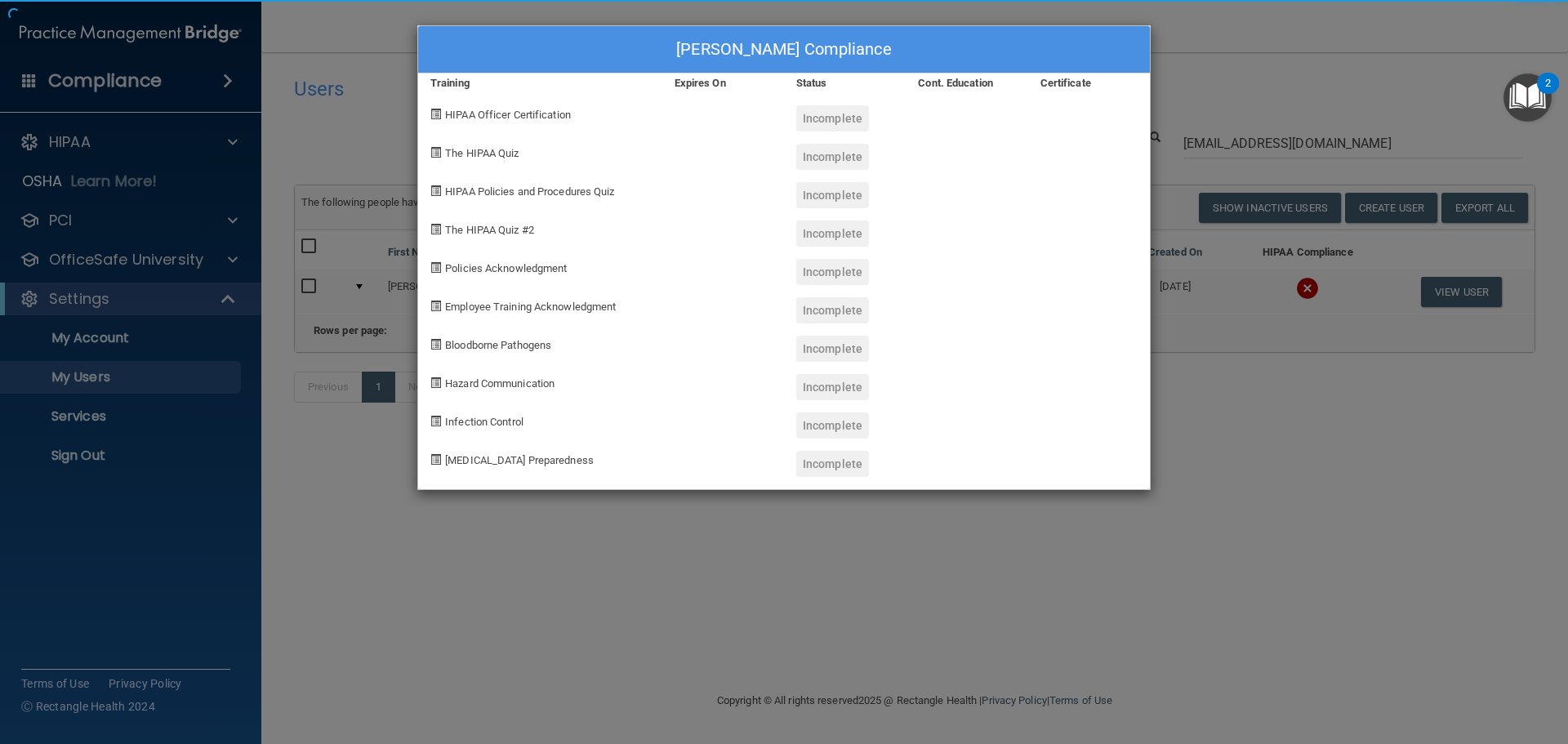
click at [1298, 422] on div "Claudia Zarrate's Compliance Training Expires On Status Cont. Education Certifi…" at bounding box center [784, 372] width 1568 height 744
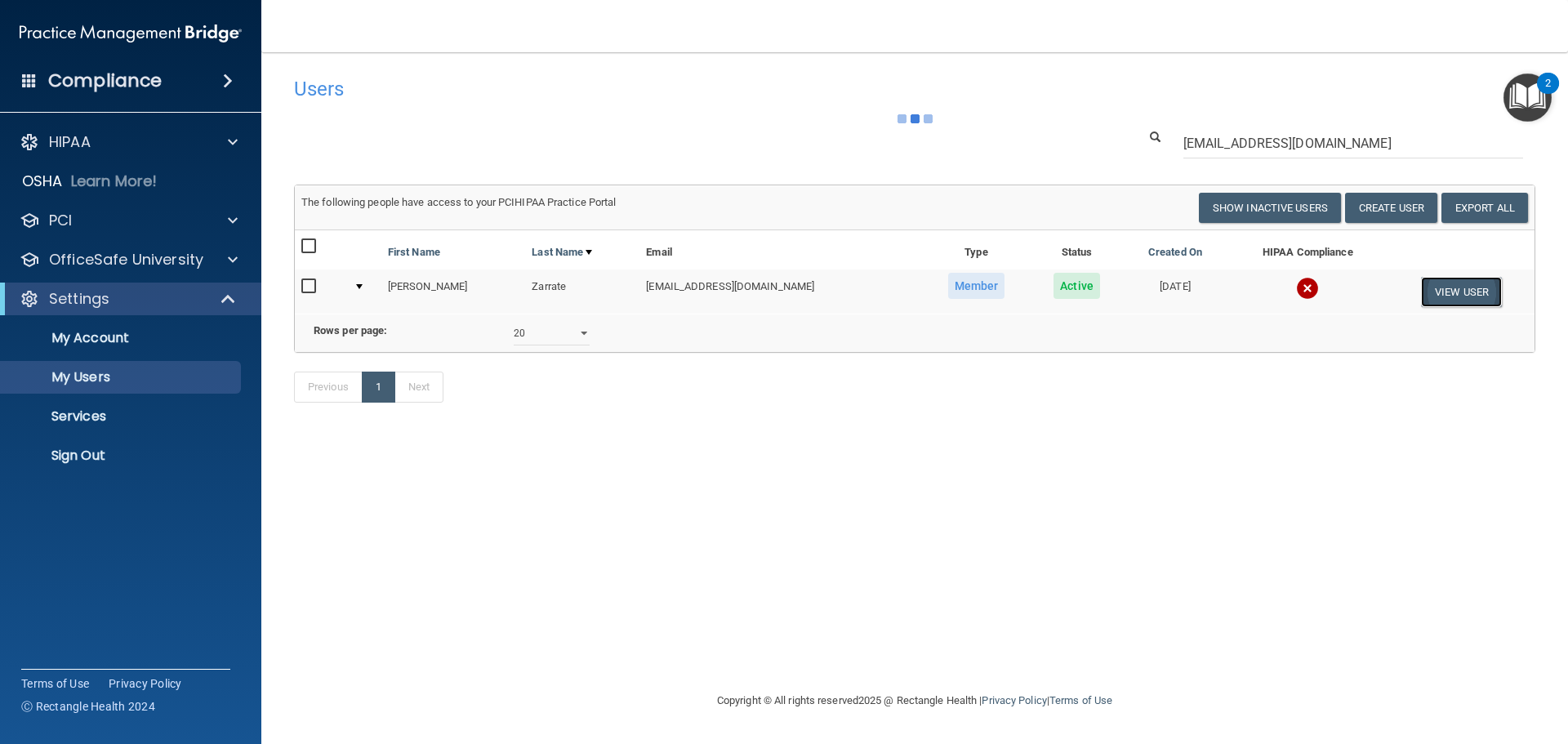
click at [1442, 284] on button "View User" at bounding box center [1461, 292] width 81 height 30
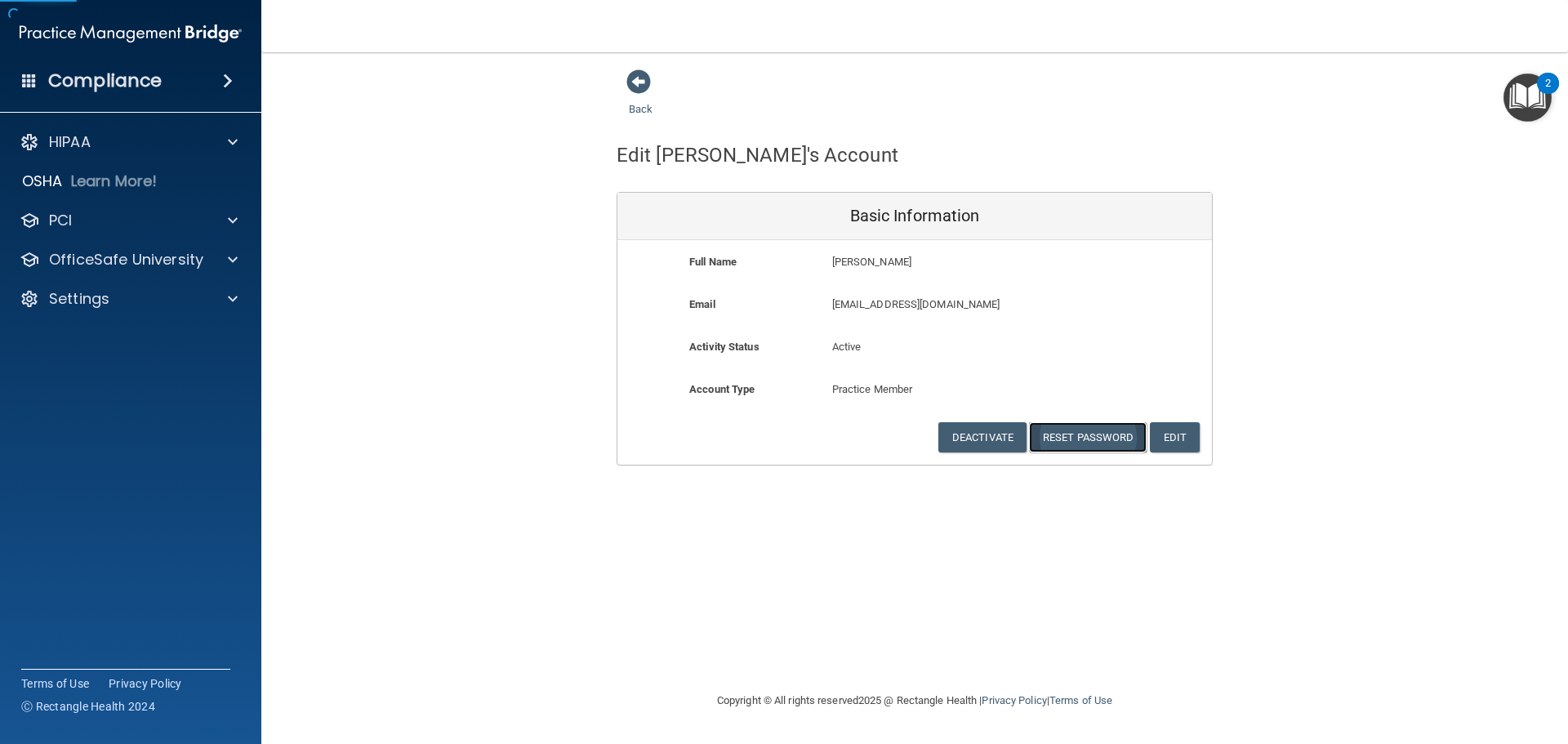
click at [1077, 429] on button "Reset Password" at bounding box center [1087, 437] width 118 height 30
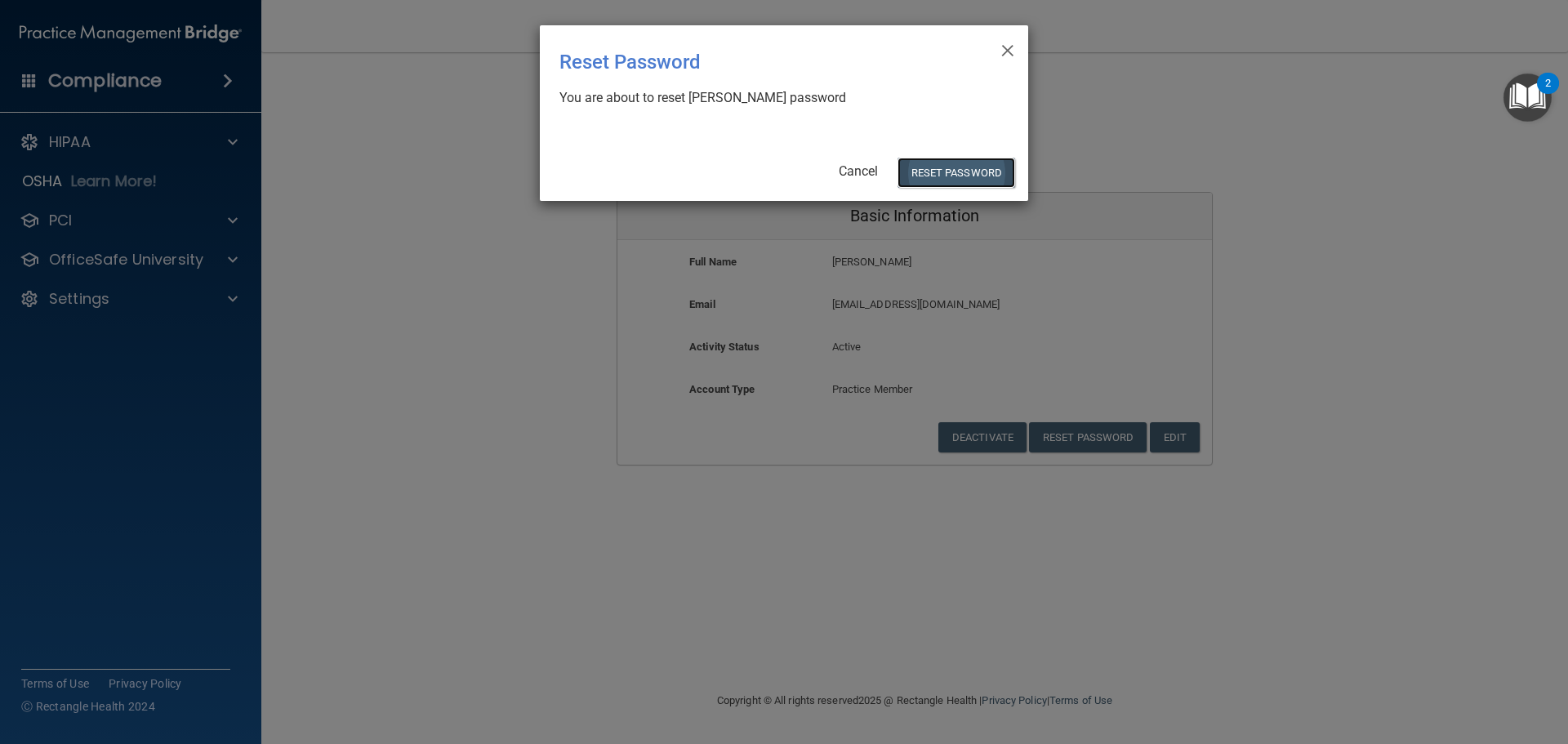
click at [971, 164] on button "Reset Password" at bounding box center [956, 173] width 118 height 30
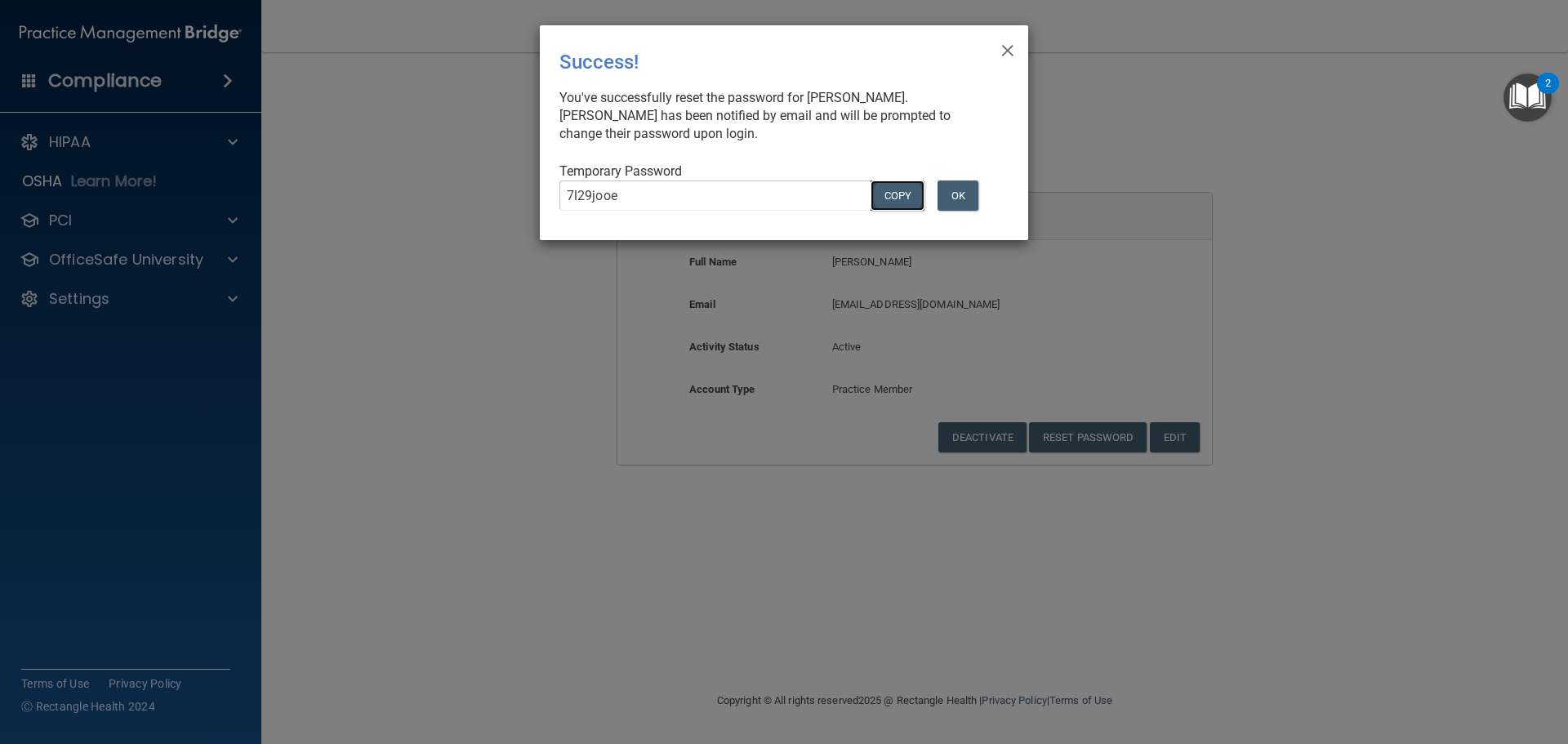
click at [908, 197] on button "COPY" at bounding box center [897, 196] width 54 height 30
click at [551, 293] on div "× Close Success! You've successfully reset the password for Claudia Zarrate. Cl…" at bounding box center [784, 372] width 1568 height 744
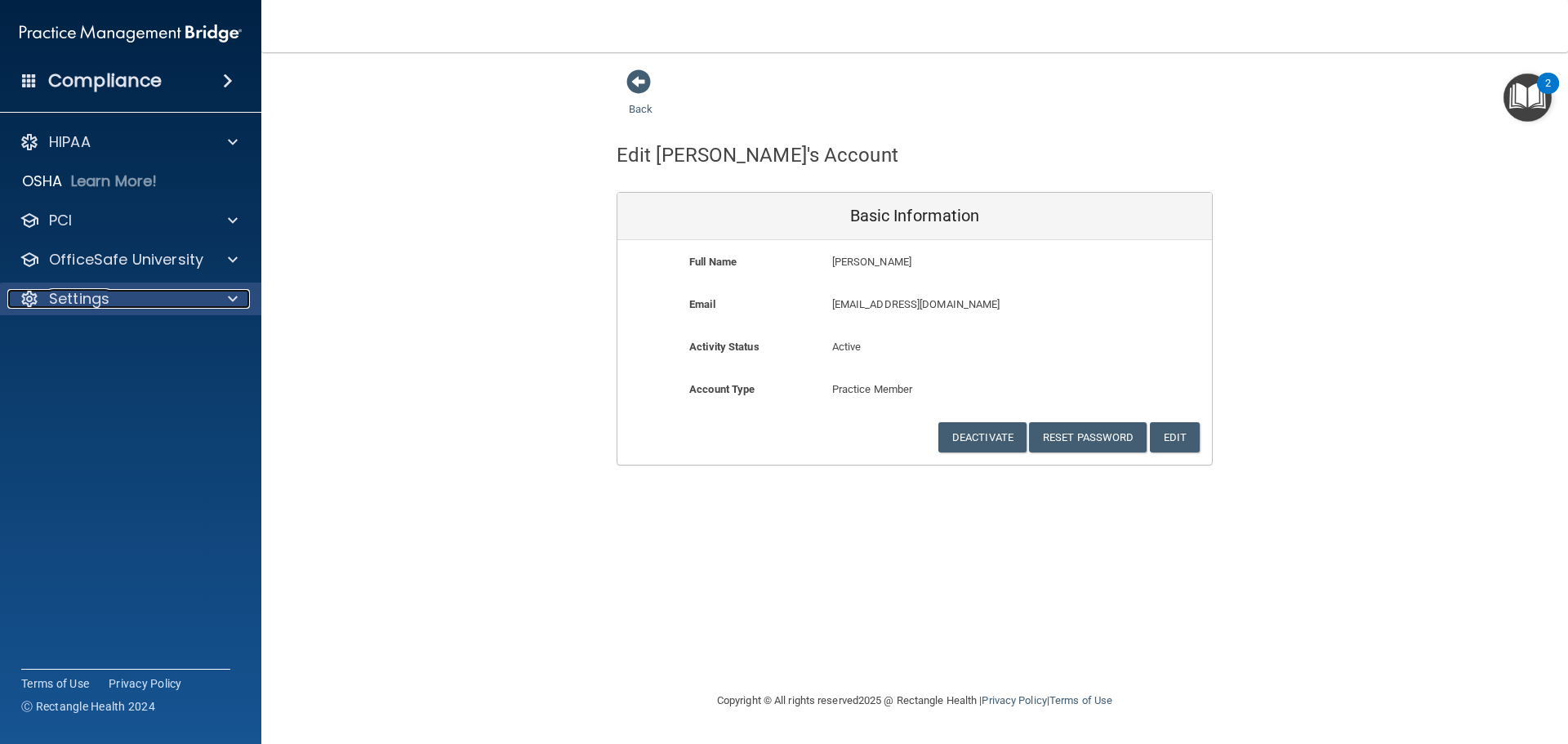
click at [198, 293] on div "Settings" at bounding box center [108, 299] width 202 height 20
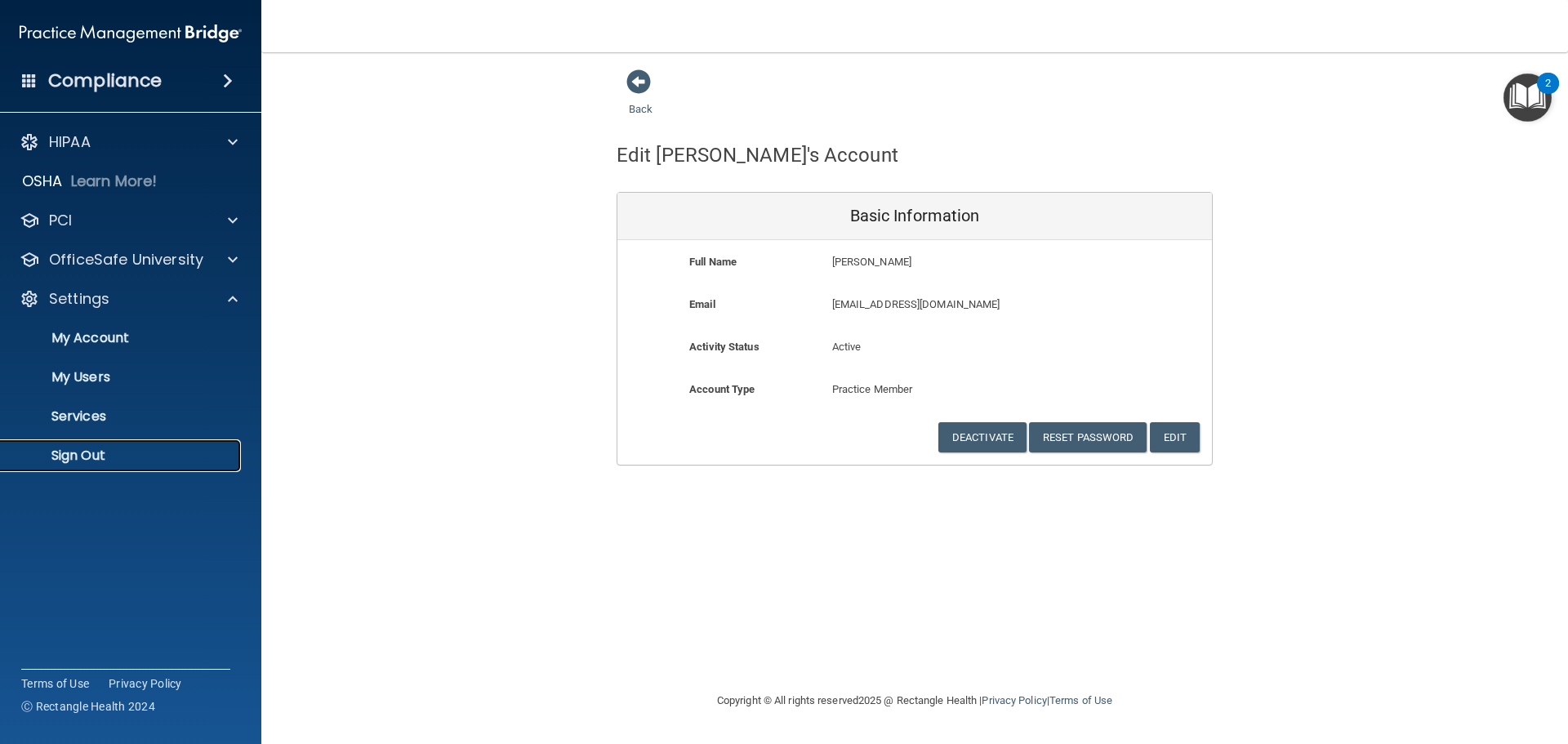
click at [118, 455] on p "Sign Out" at bounding box center [122, 456] width 223 height 16
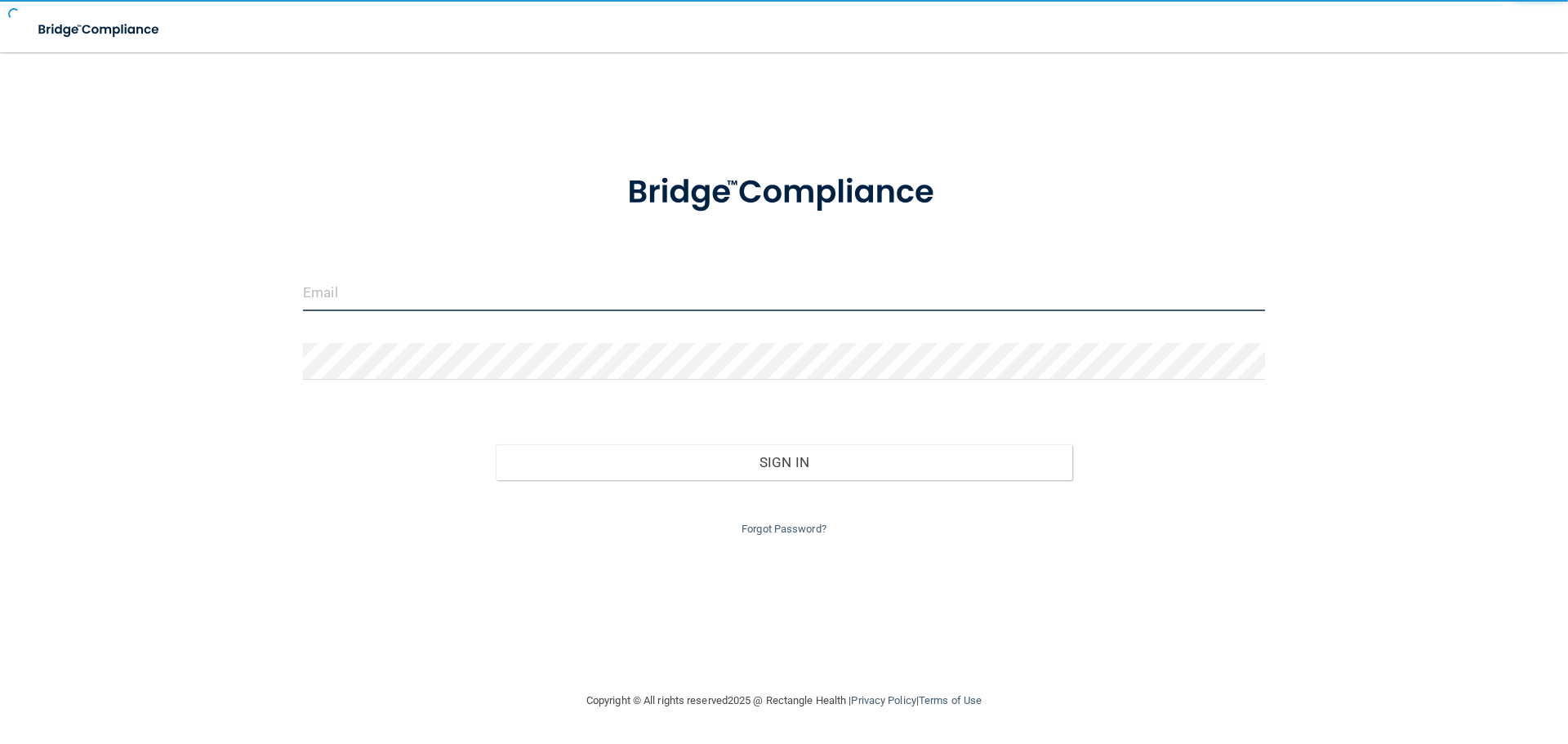
type input "[EMAIL_ADDRESS][DOMAIN_NAME]"
